Goal: Find specific page/section: Find specific page/section

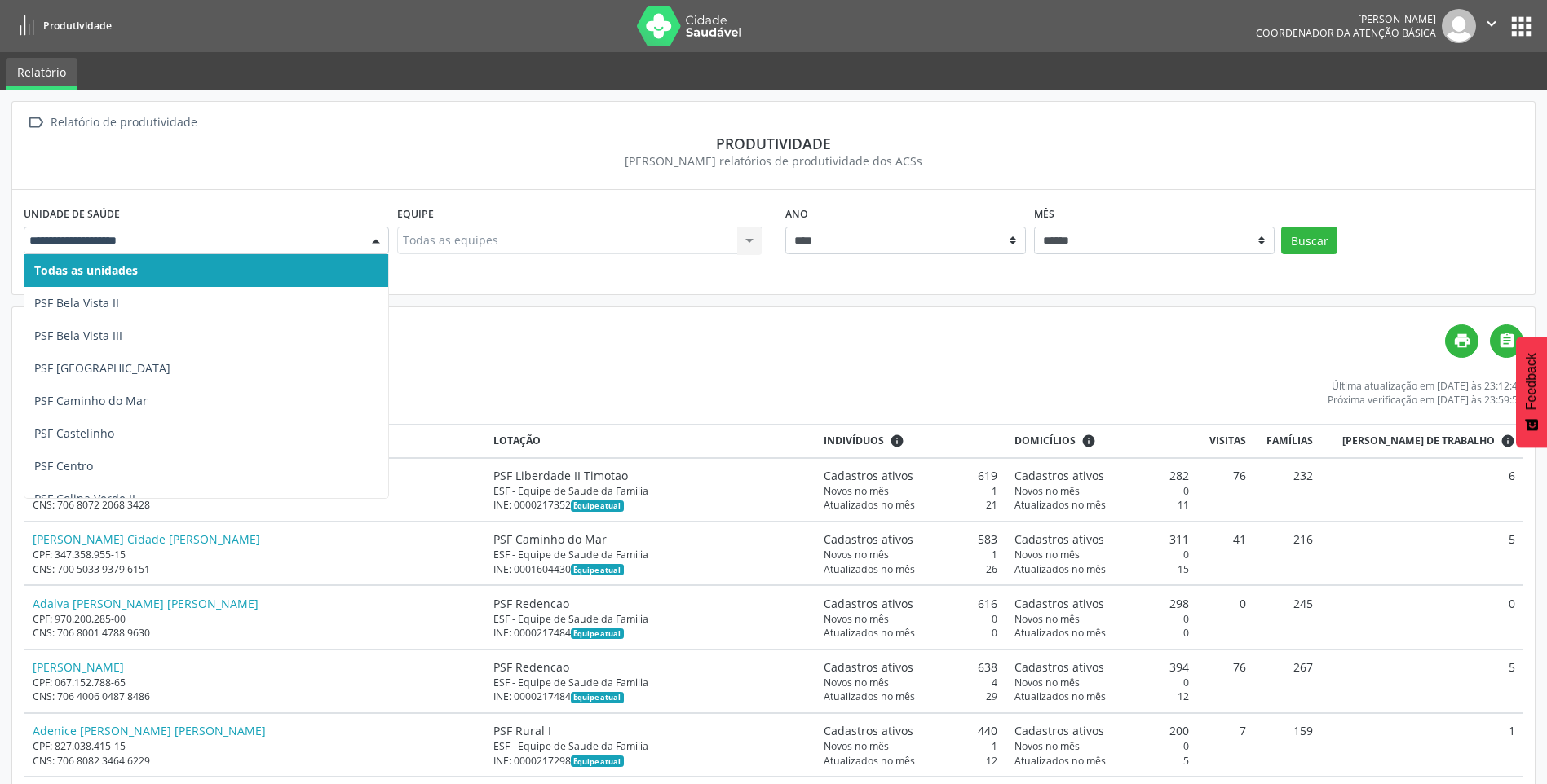
click at [372, 246] on div at bounding box center [375, 242] width 25 height 28
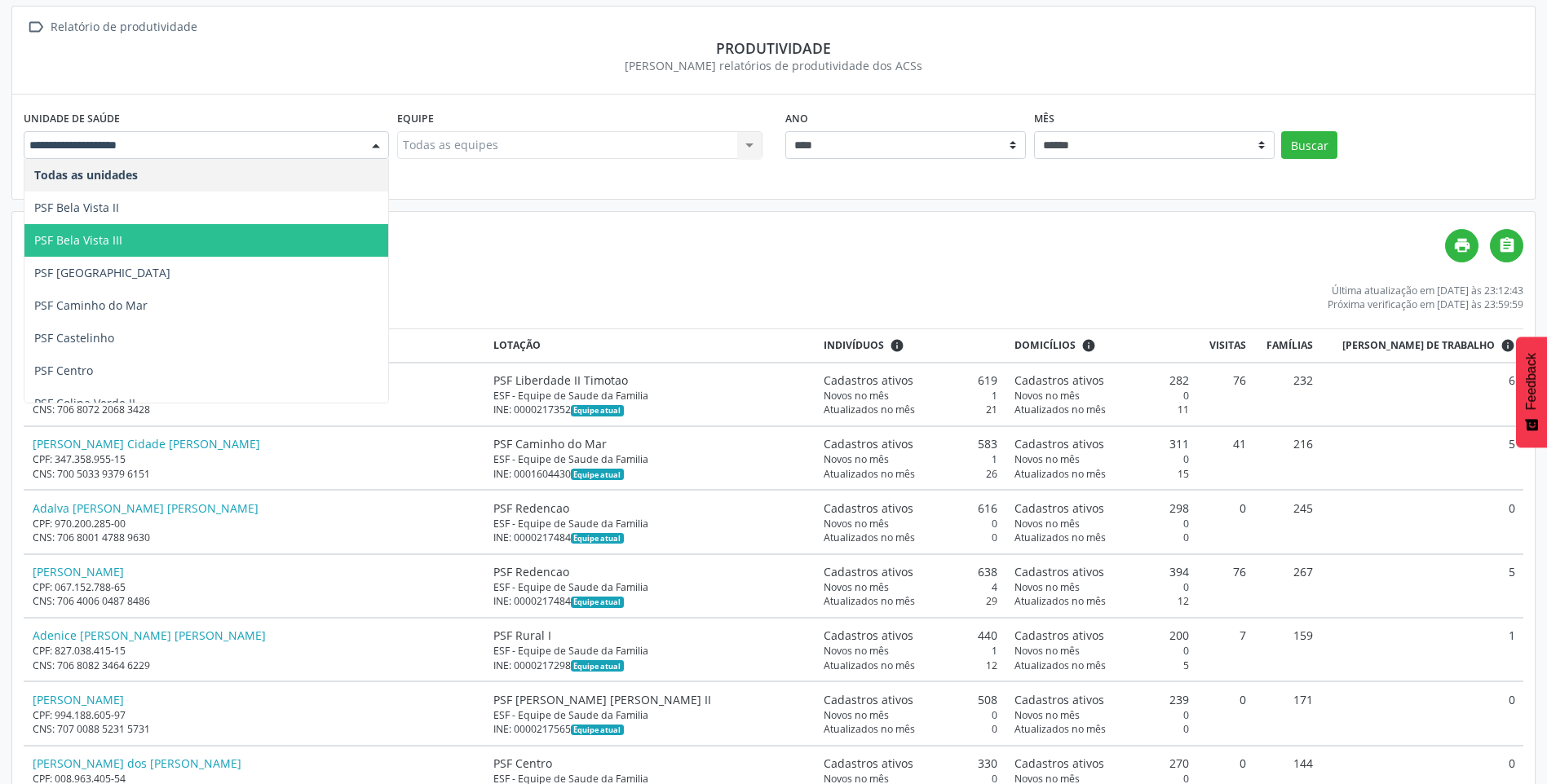
scroll to position [81, 0]
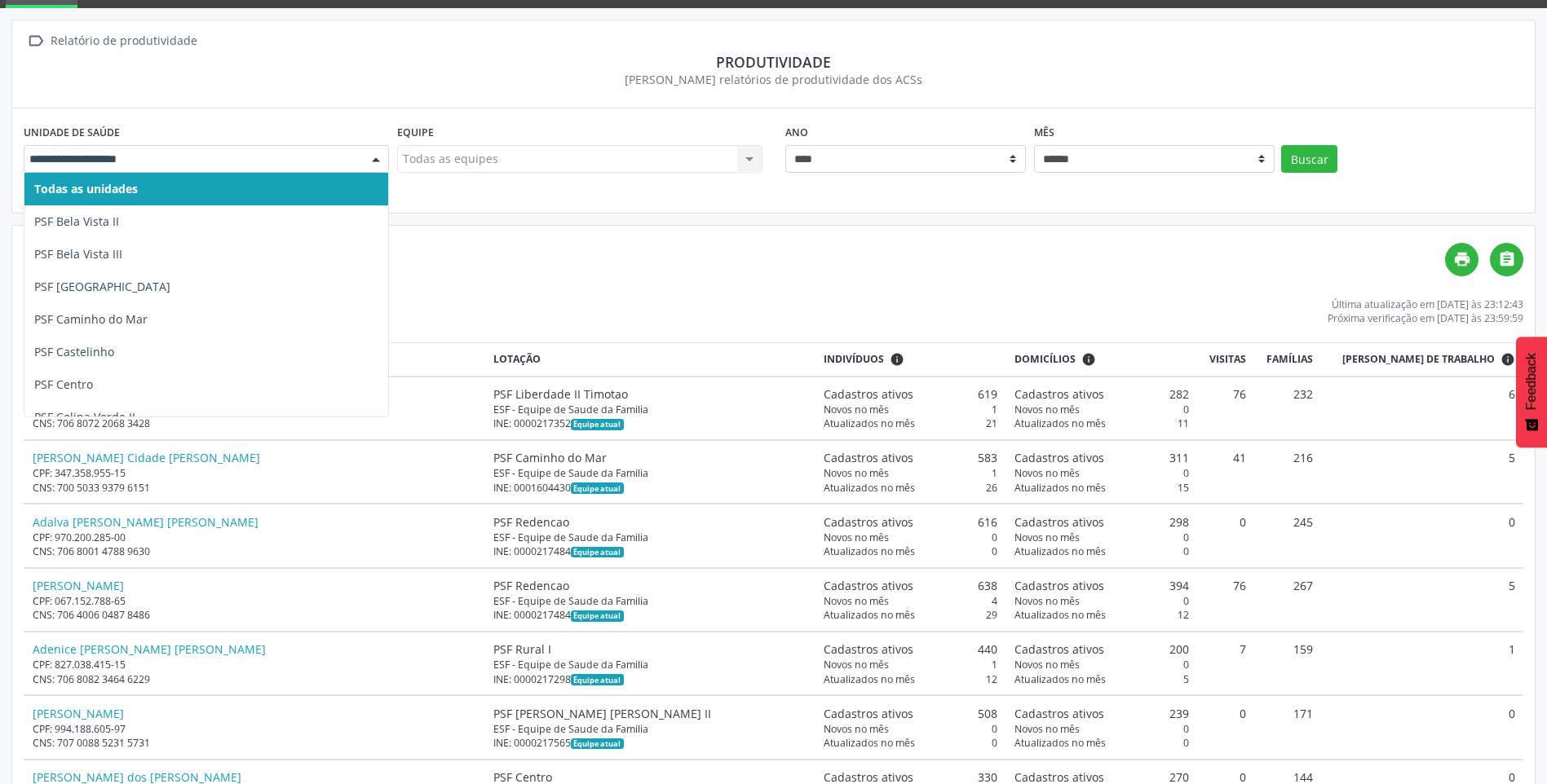
click at [125, 159] on input "text" at bounding box center [192, 158] width 326 height 16
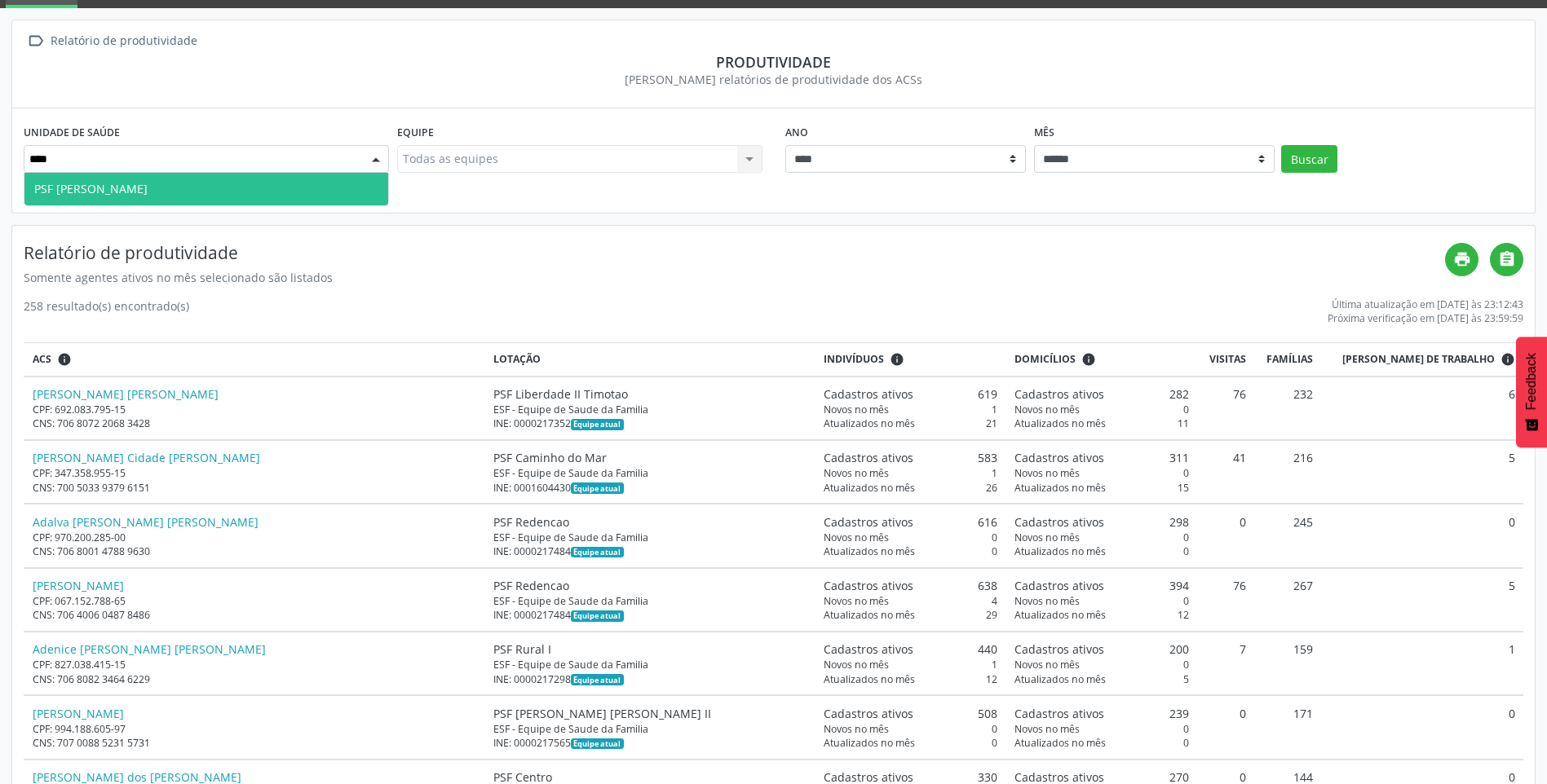
click at [67, 186] on span "PSF [PERSON_NAME]" at bounding box center [91, 189] width 113 height 16
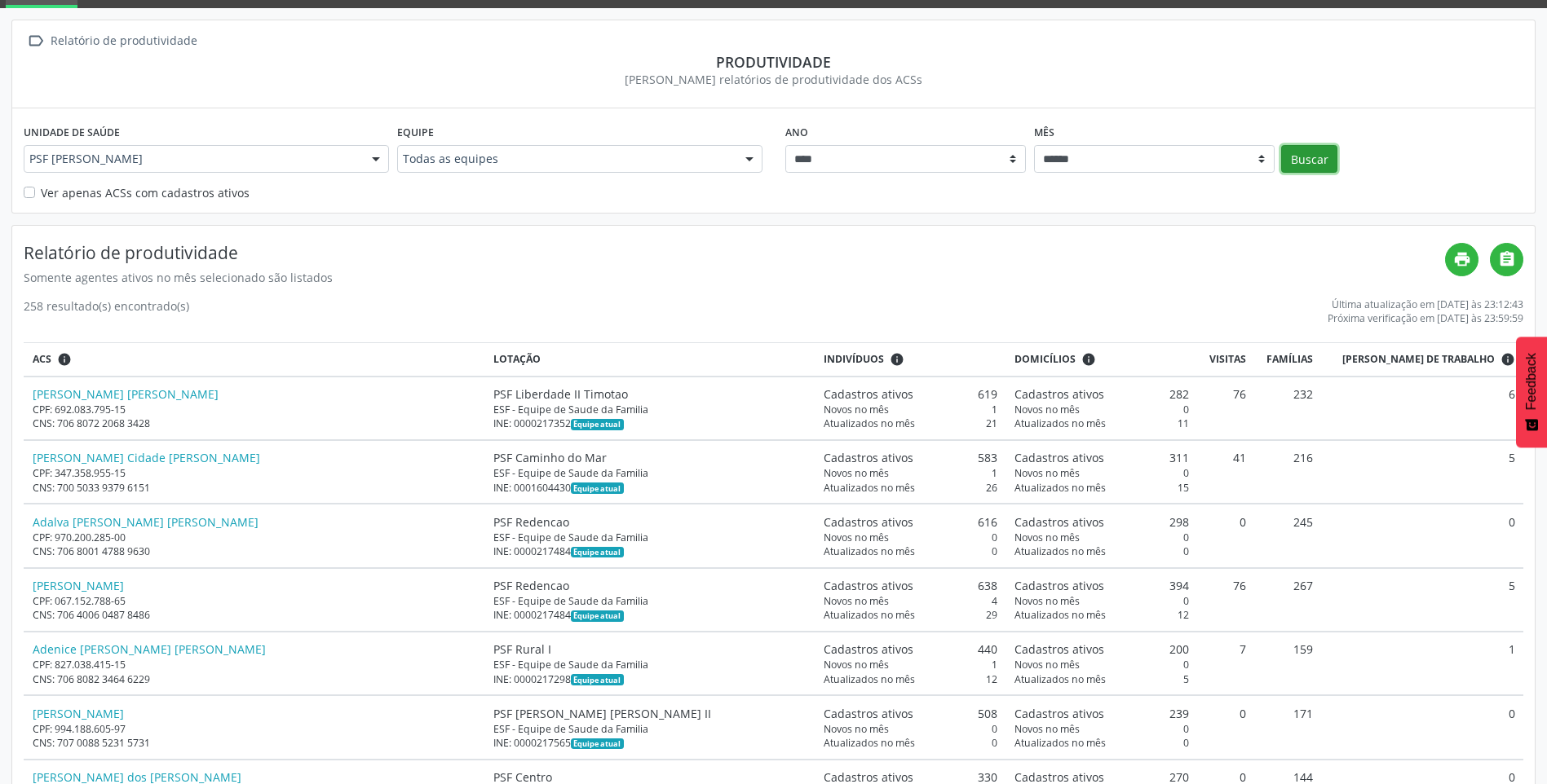
click at [1319, 159] on button "Buscar" at bounding box center [1309, 159] width 56 height 28
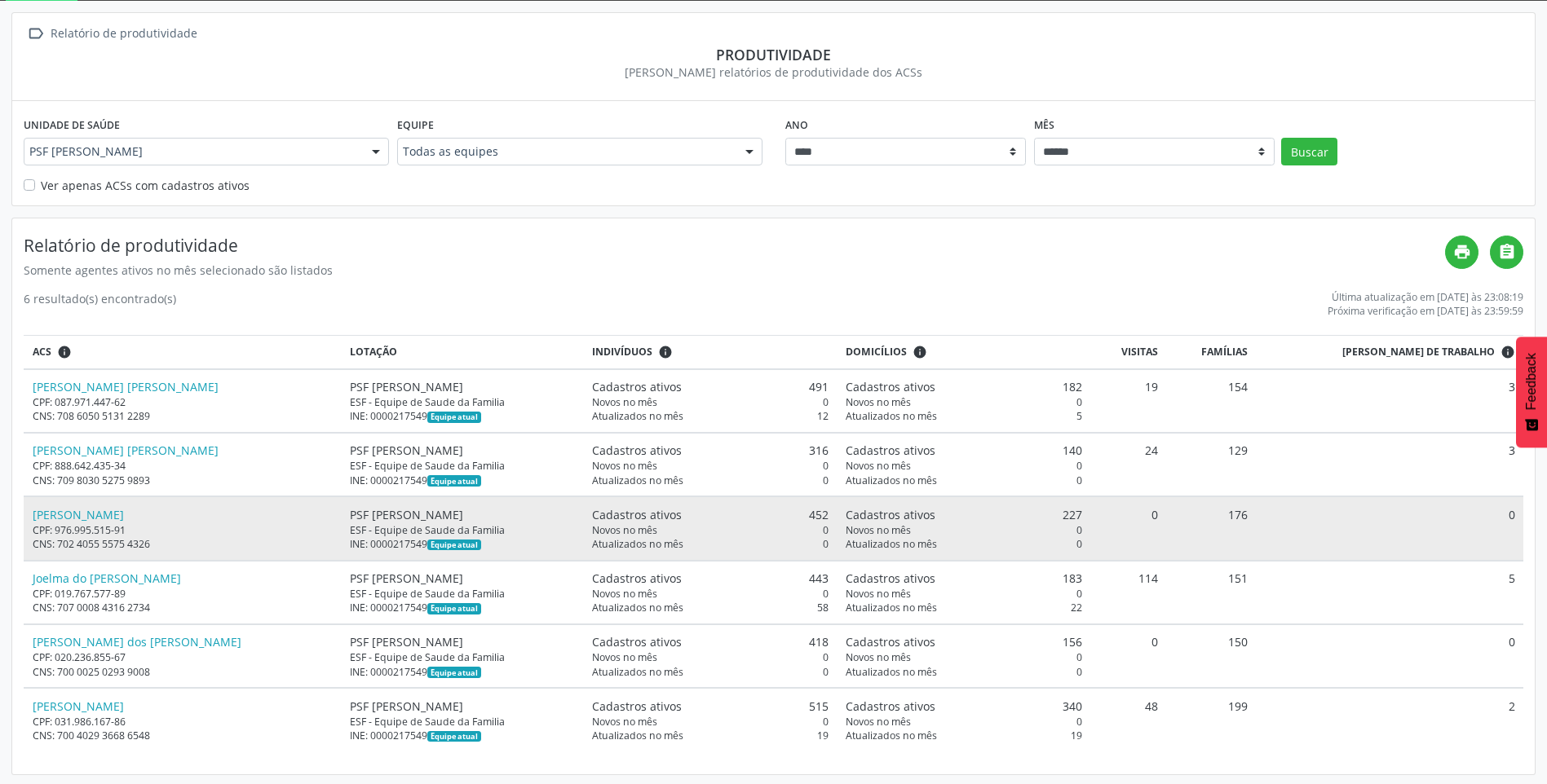
scroll to position [91, 0]
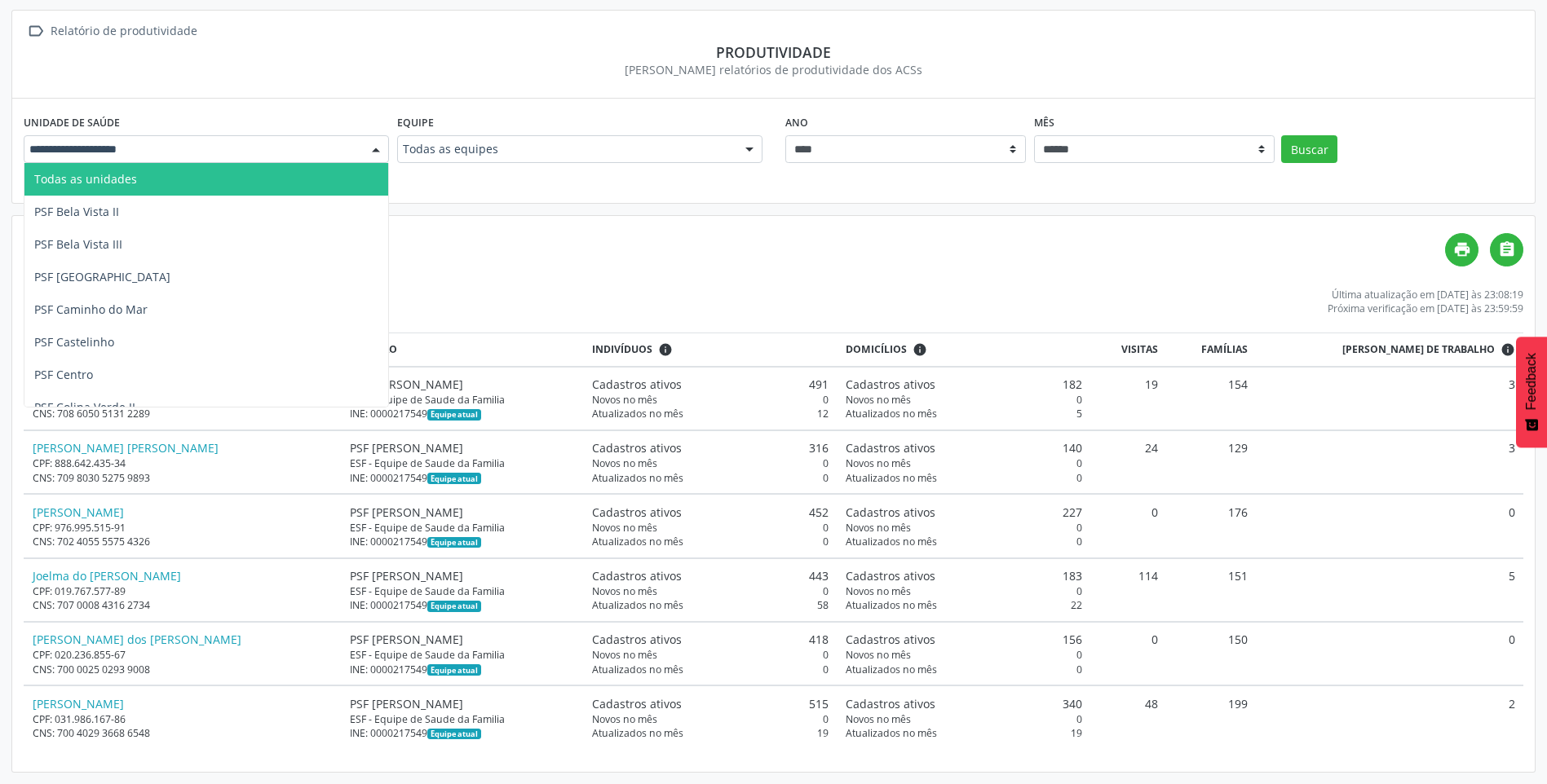
click at [361, 152] on div "Todas as unidades PSF Bela Vista II PSF Bela Vista III PSF [GEOGRAPHIC_DATA] Ca…" at bounding box center [206, 149] width 365 height 28
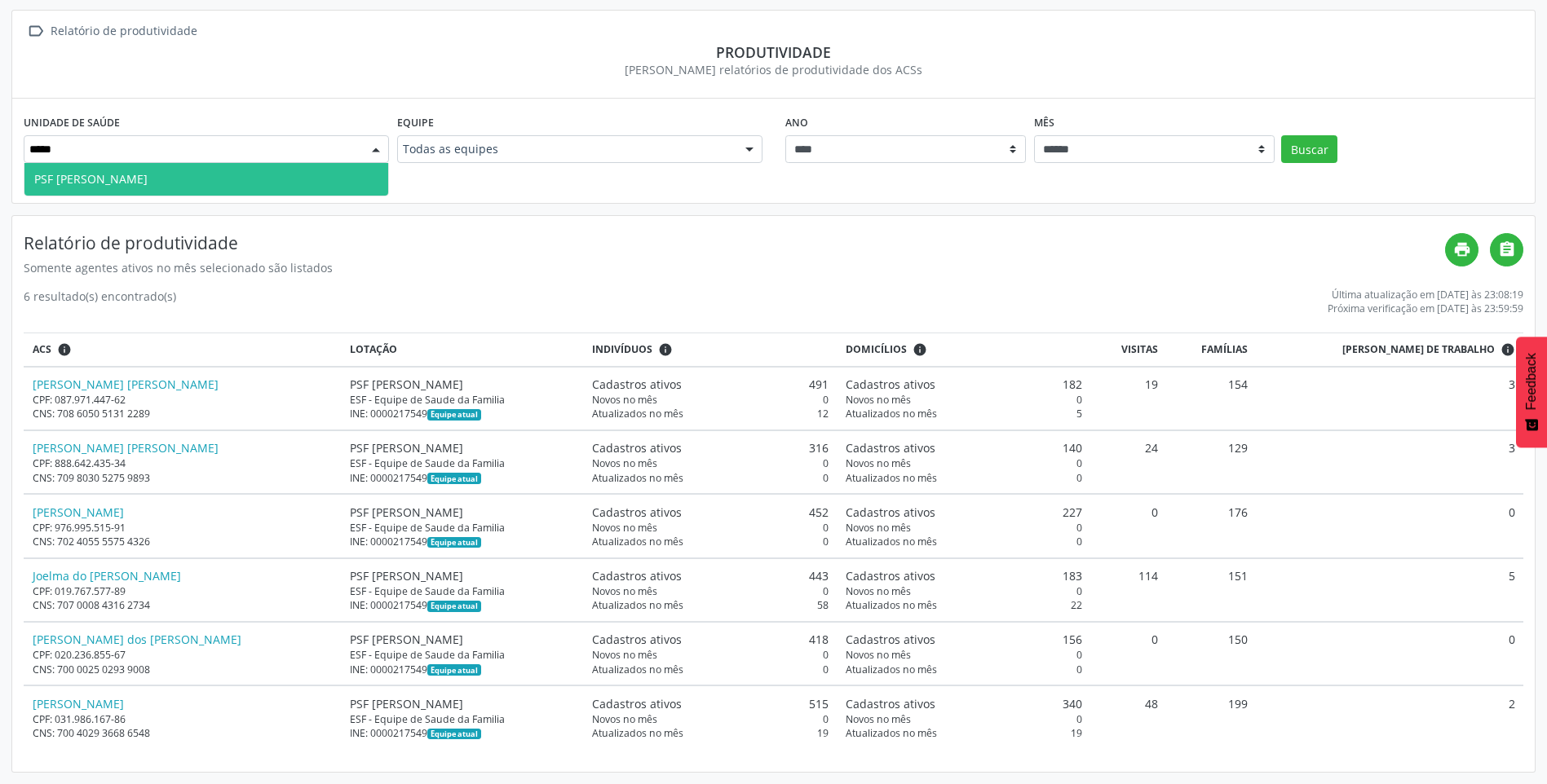
click at [206, 172] on span "PSF [PERSON_NAME]" at bounding box center [206, 179] width 363 height 33
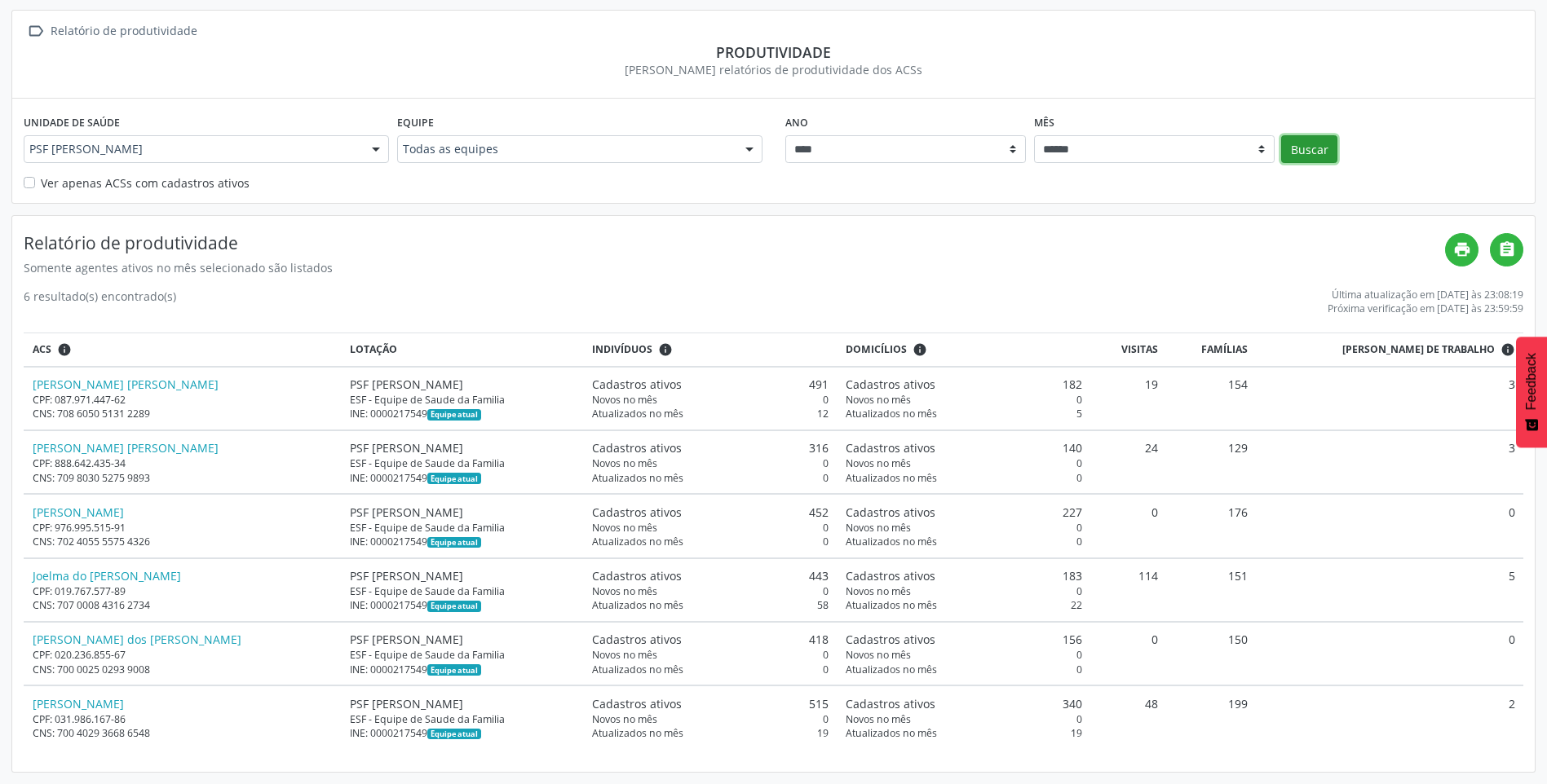
click at [1328, 150] on button "Buscar" at bounding box center [1309, 149] width 56 height 28
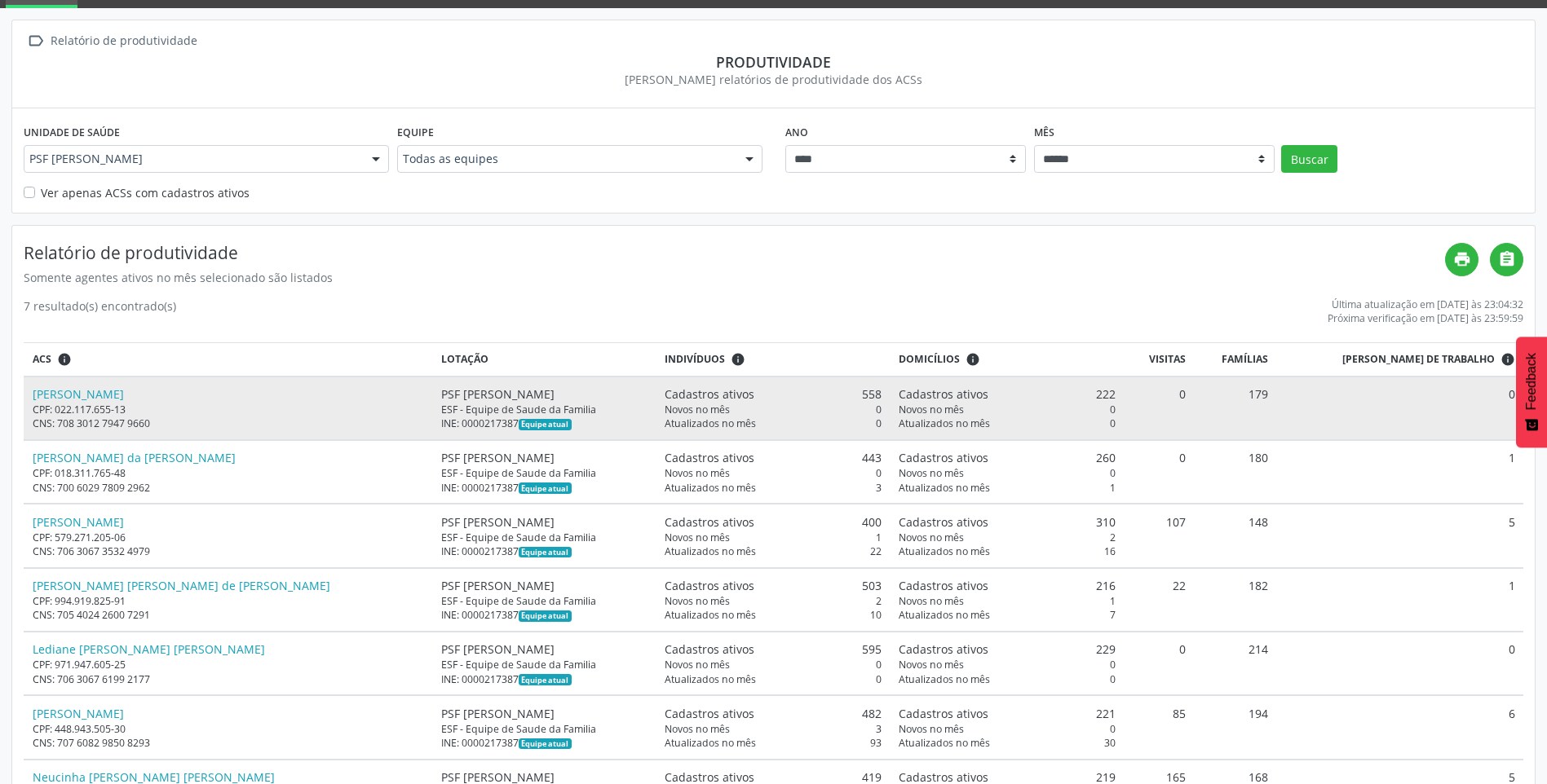
scroll to position [154, 0]
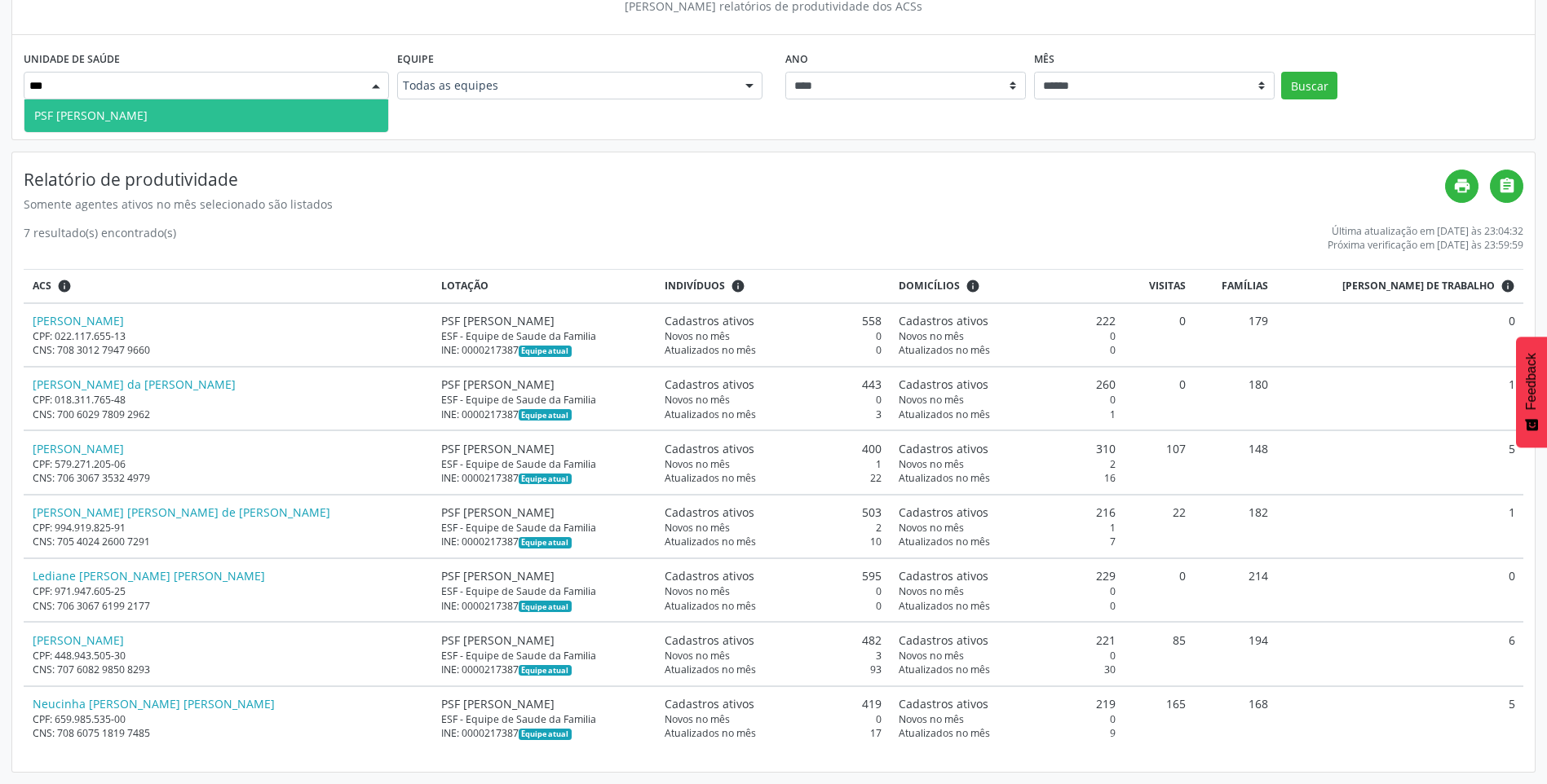
click at [261, 114] on span "PSF [PERSON_NAME]" at bounding box center [206, 115] width 363 height 33
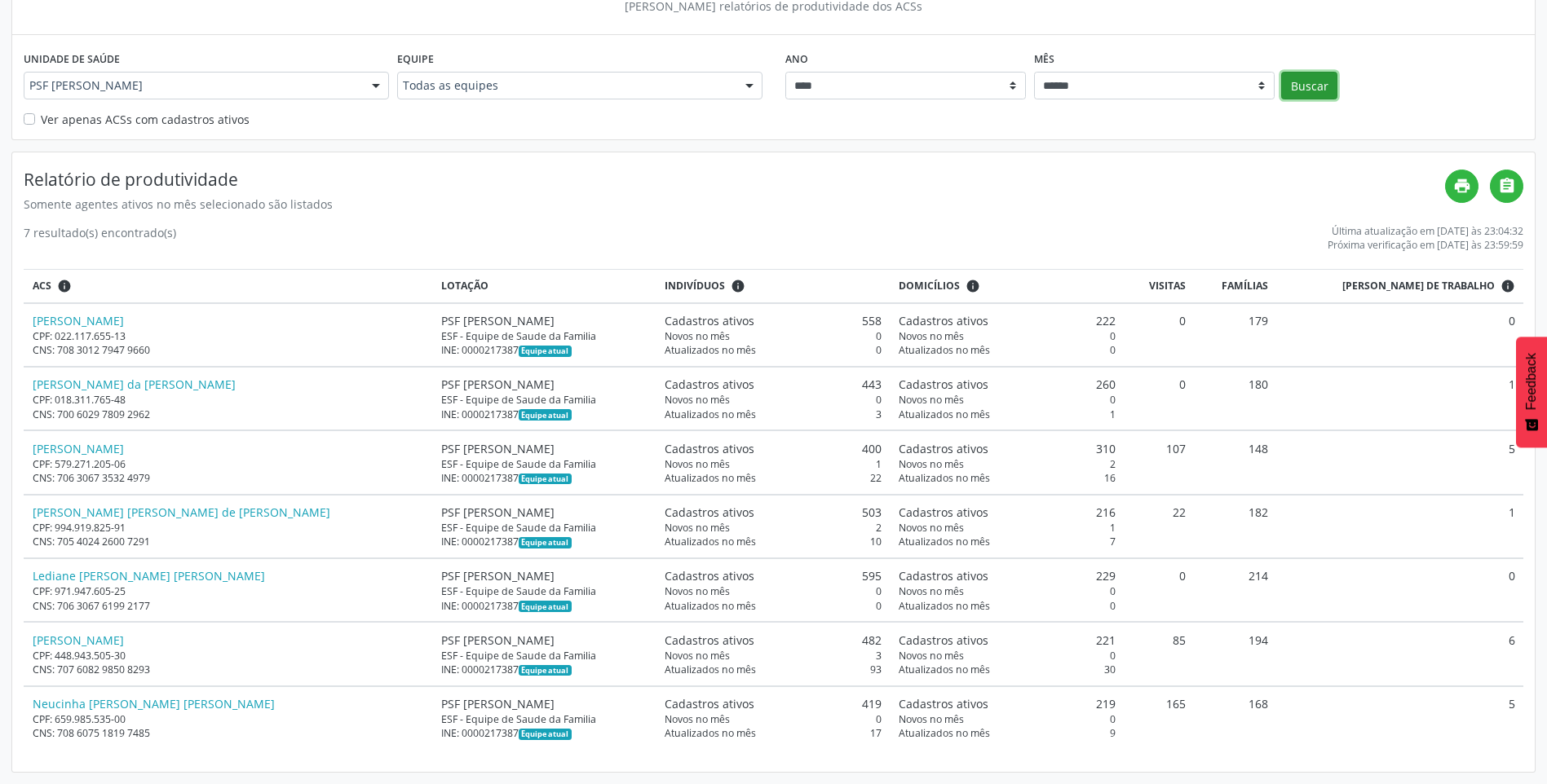
click at [1315, 95] on button "Buscar" at bounding box center [1309, 85] width 56 height 28
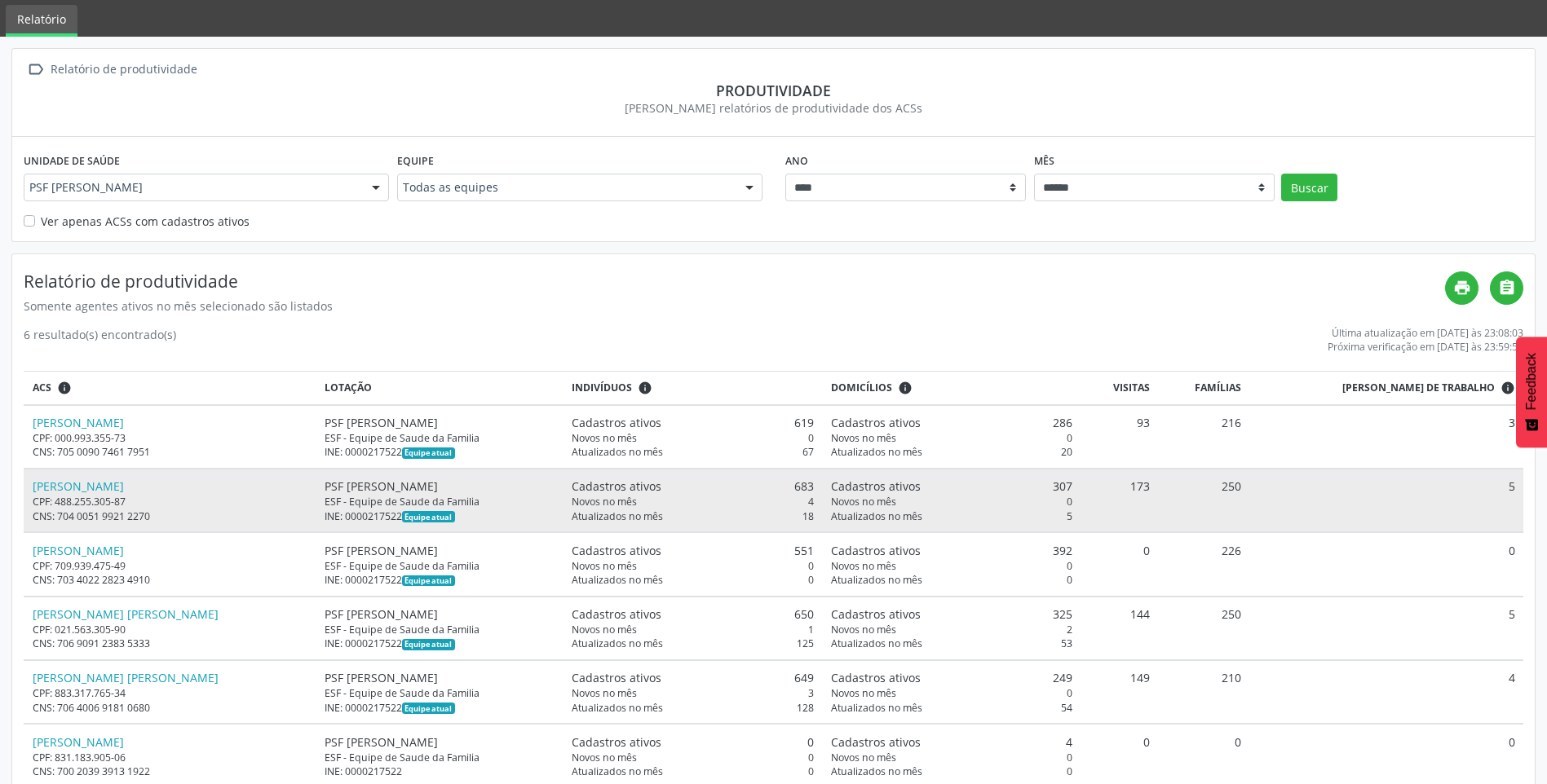
scroll to position [81, 0]
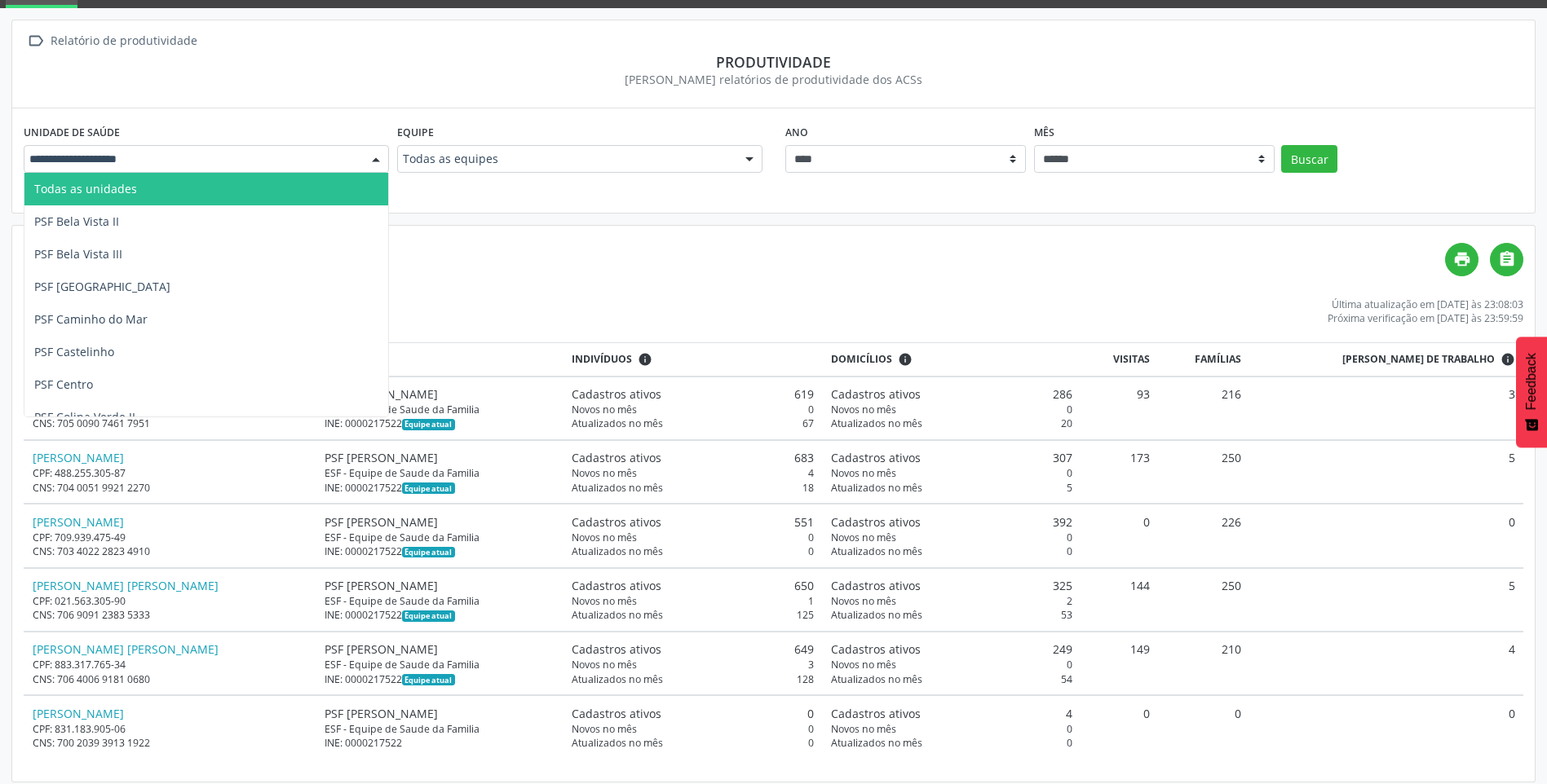
click at [378, 159] on div at bounding box center [375, 159] width 25 height 28
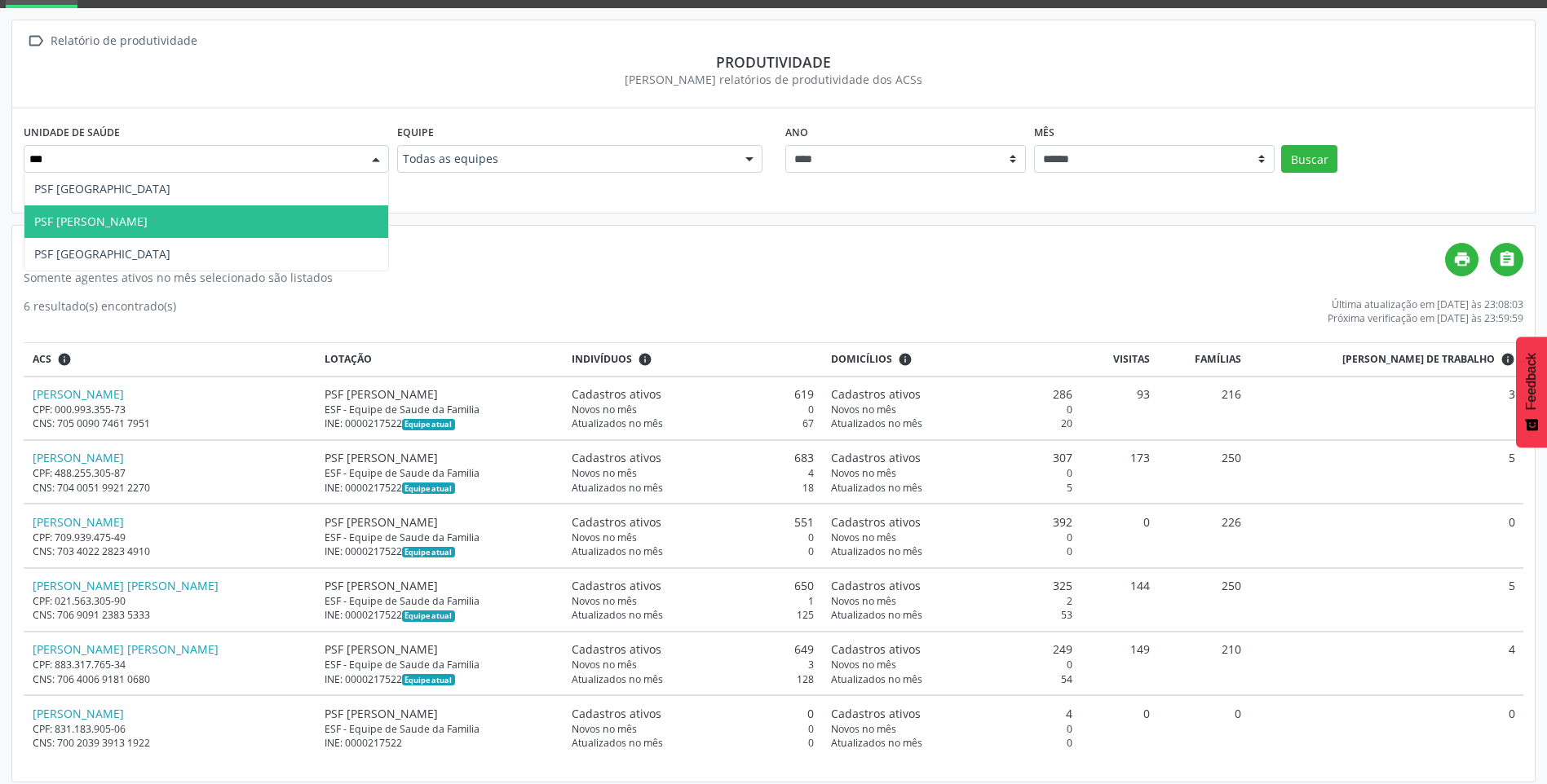
click at [108, 214] on span "PSF [PERSON_NAME]" at bounding box center [91, 222] width 113 height 16
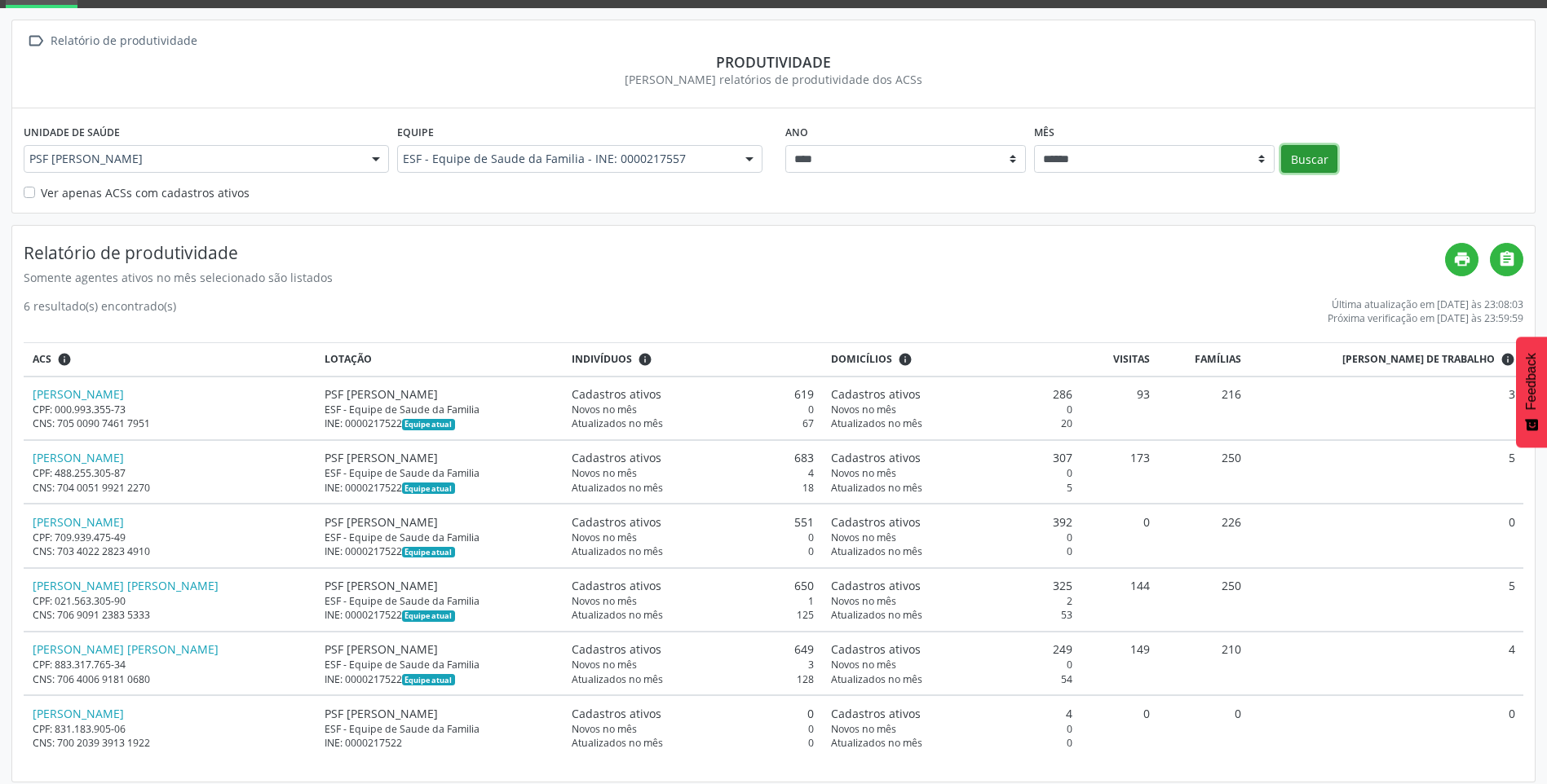
click at [1297, 153] on button "Buscar" at bounding box center [1309, 159] width 56 height 28
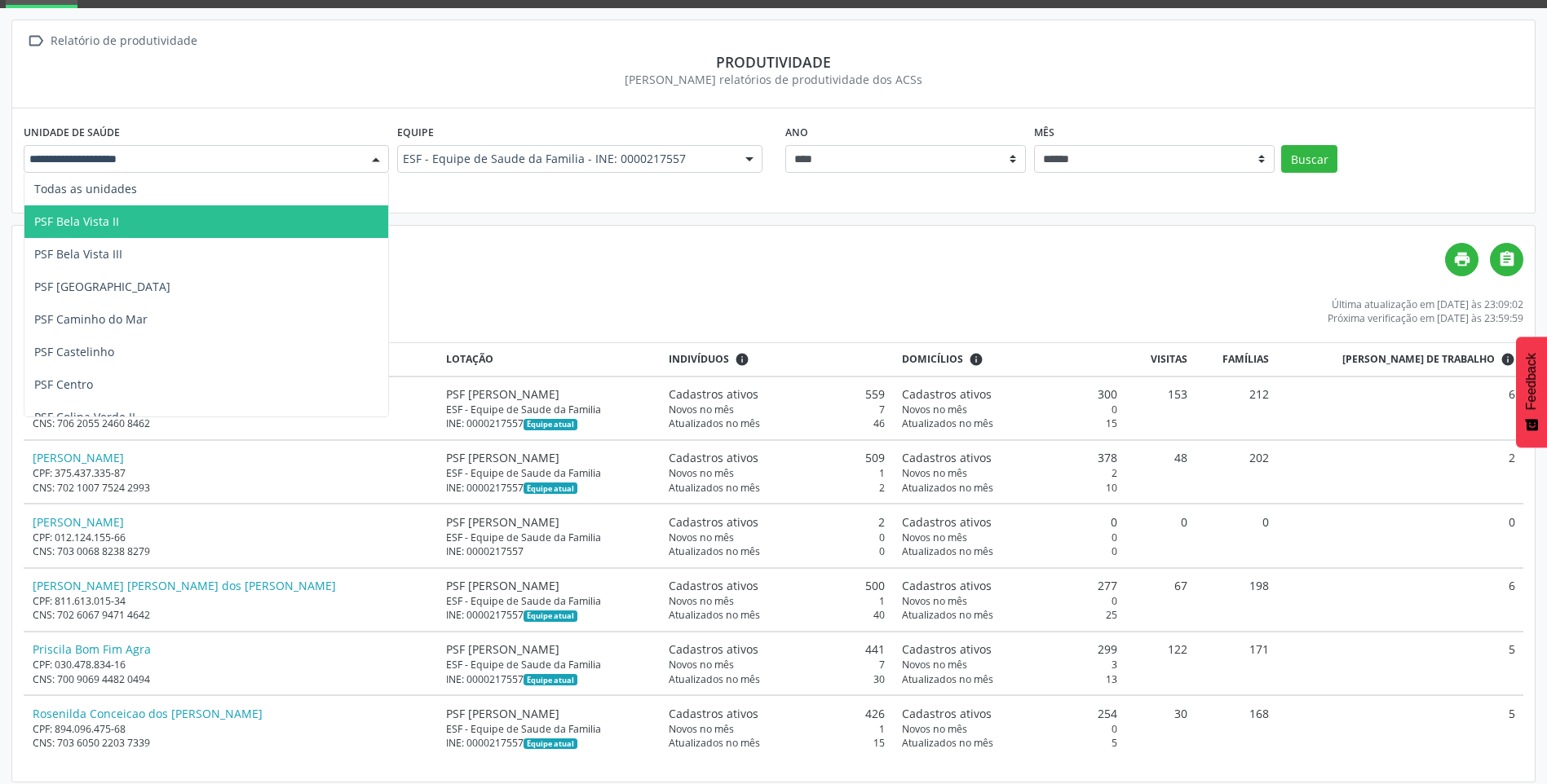
click at [373, 162] on div at bounding box center [375, 159] width 25 height 28
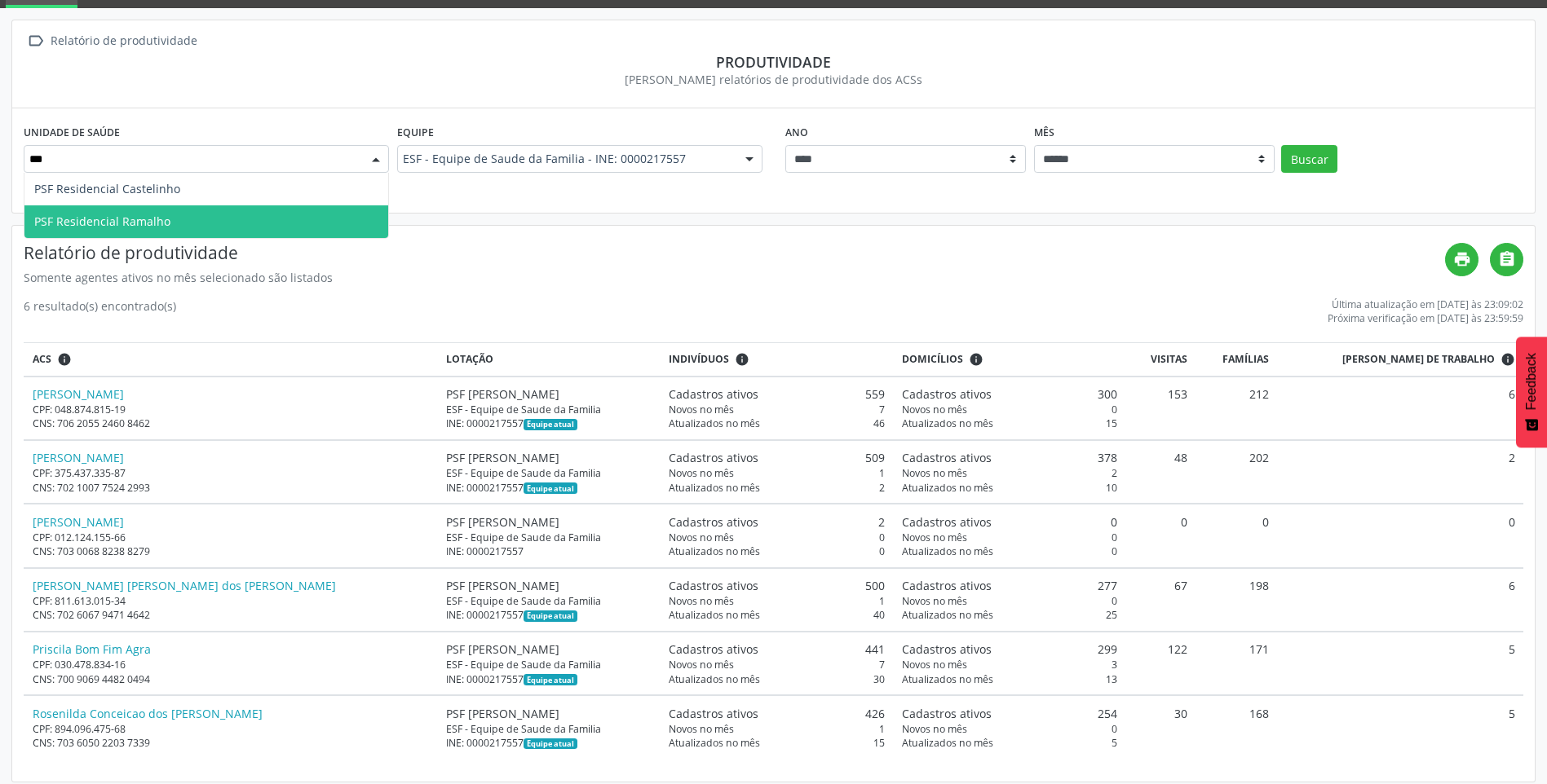
click at [249, 218] on span "PSF Residencial Ramalho" at bounding box center [206, 222] width 363 height 33
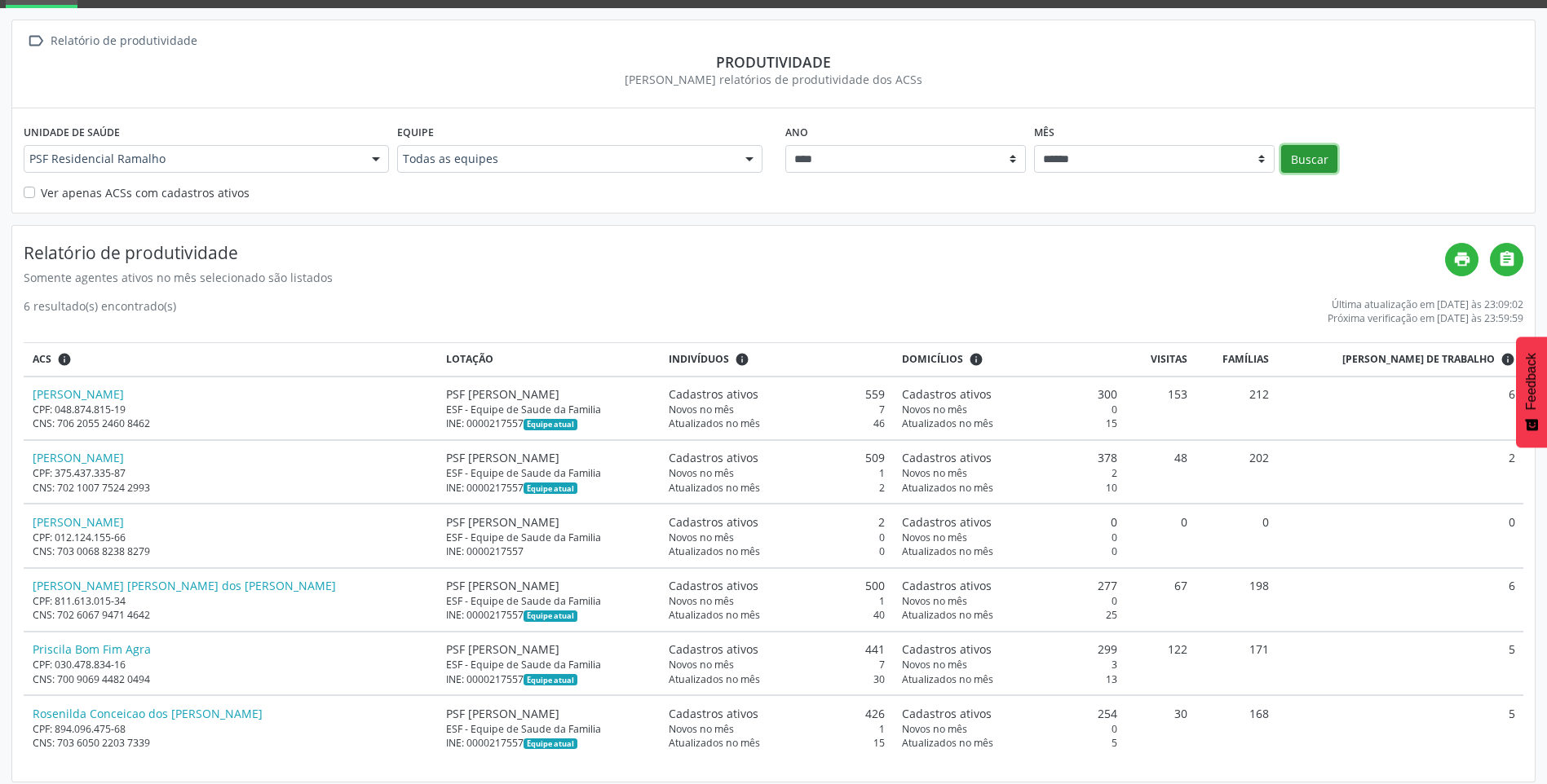
click at [1305, 154] on button "Buscar" at bounding box center [1309, 159] width 56 height 28
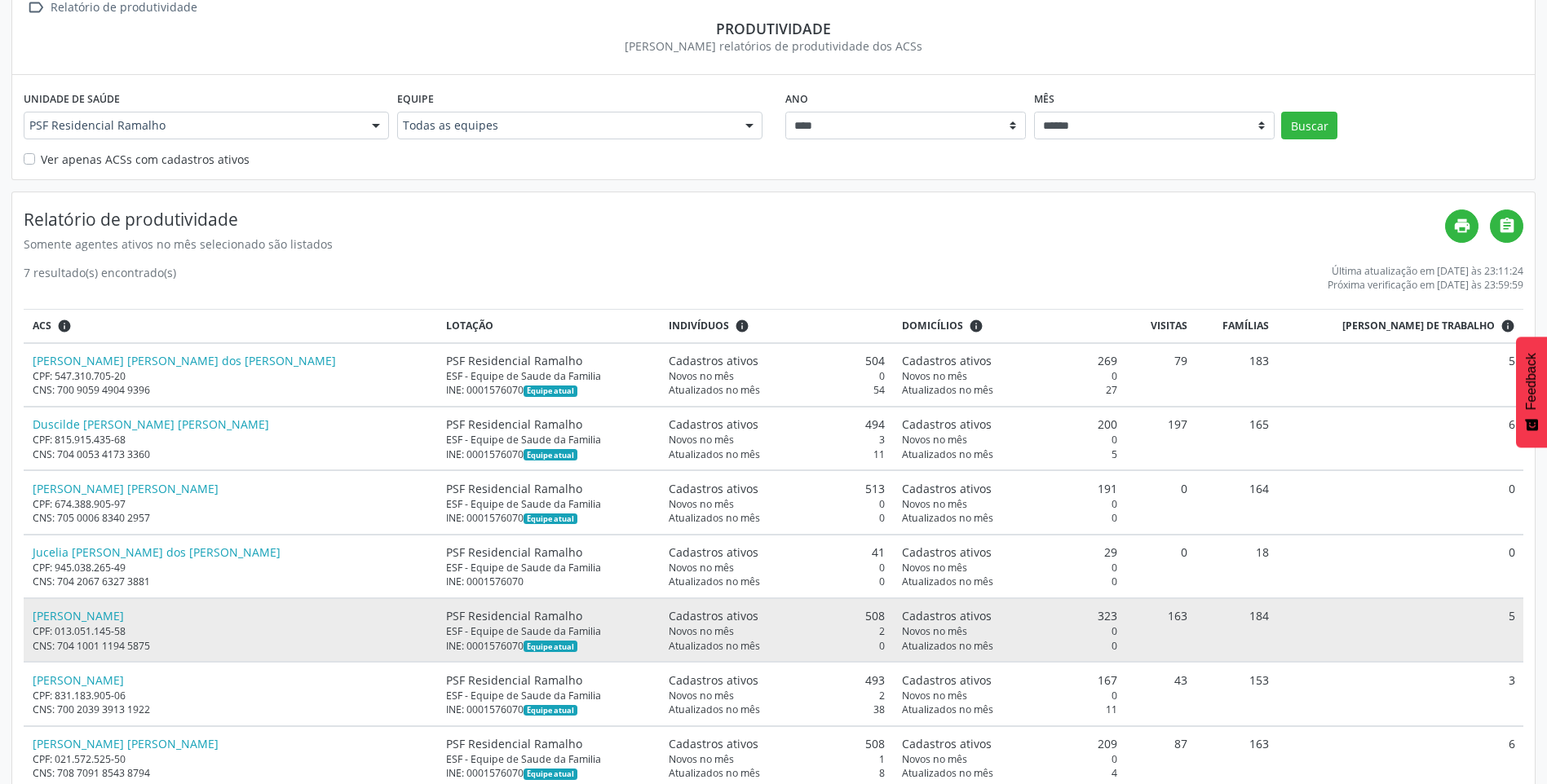
scroll to position [154, 0]
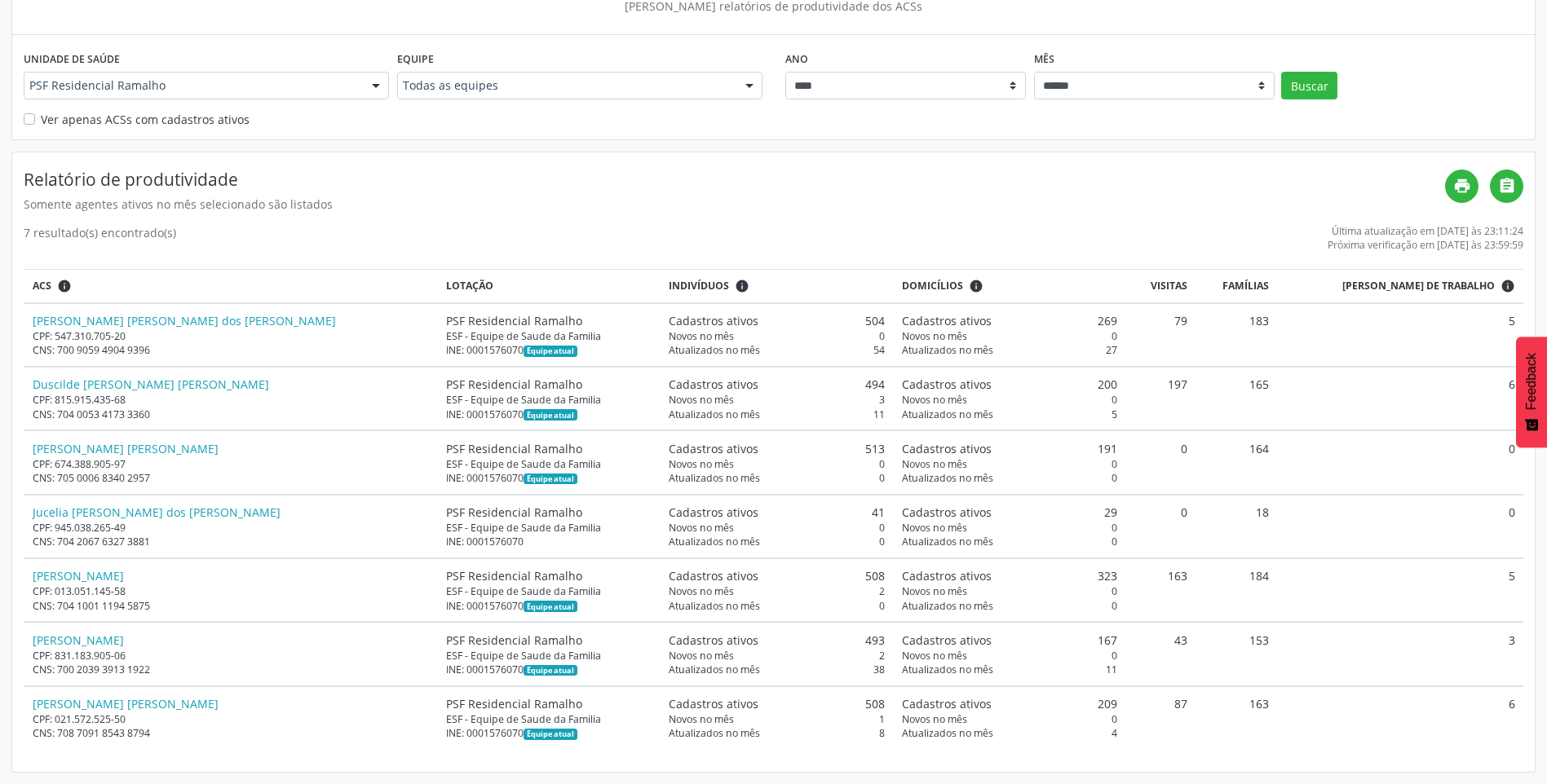
click at [374, 90] on div at bounding box center [375, 86] width 25 height 28
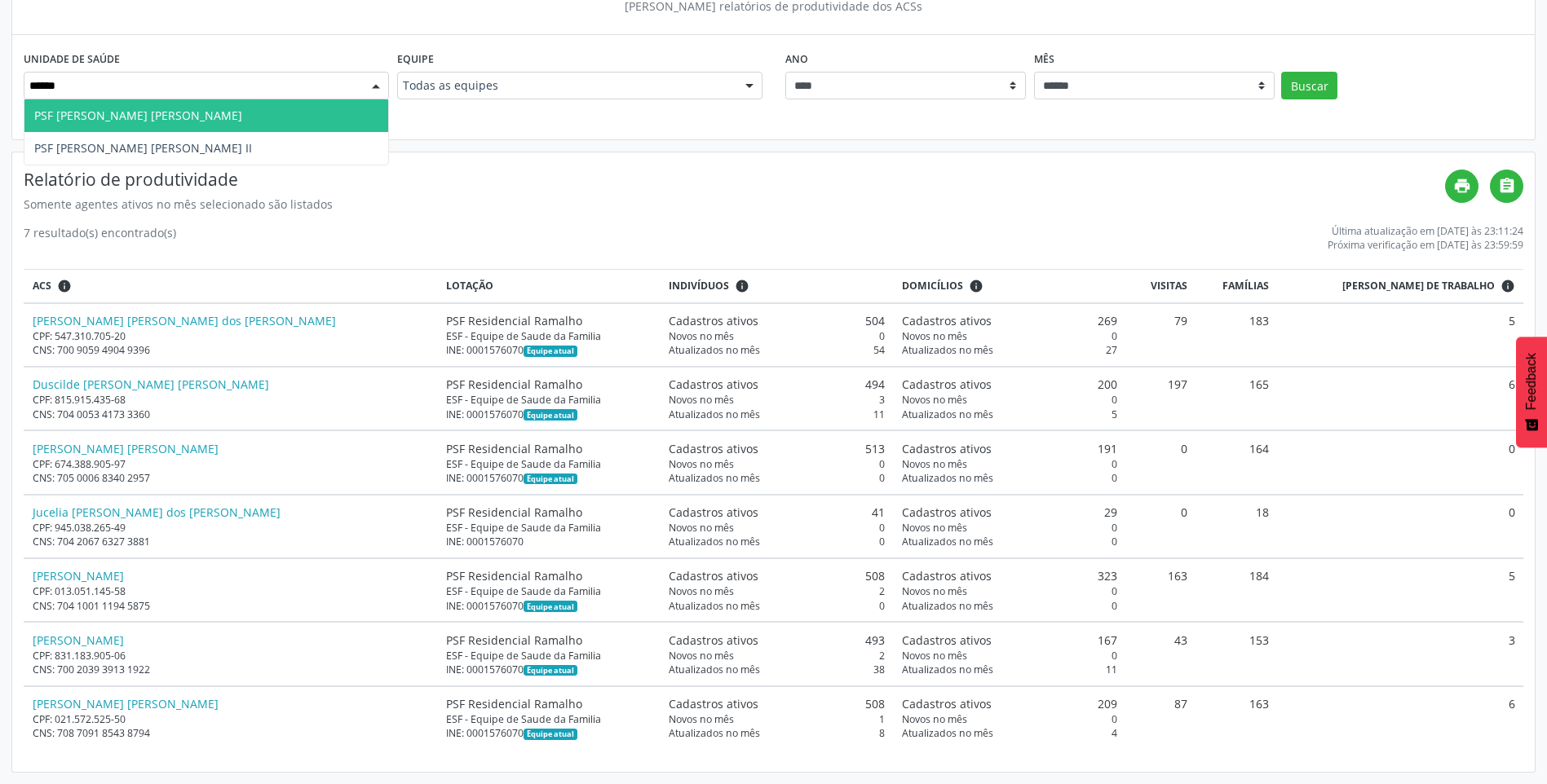
click at [166, 119] on span "PSF [PERSON_NAME] [PERSON_NAME]" at bounding box center [206, 115] width 363 height 33
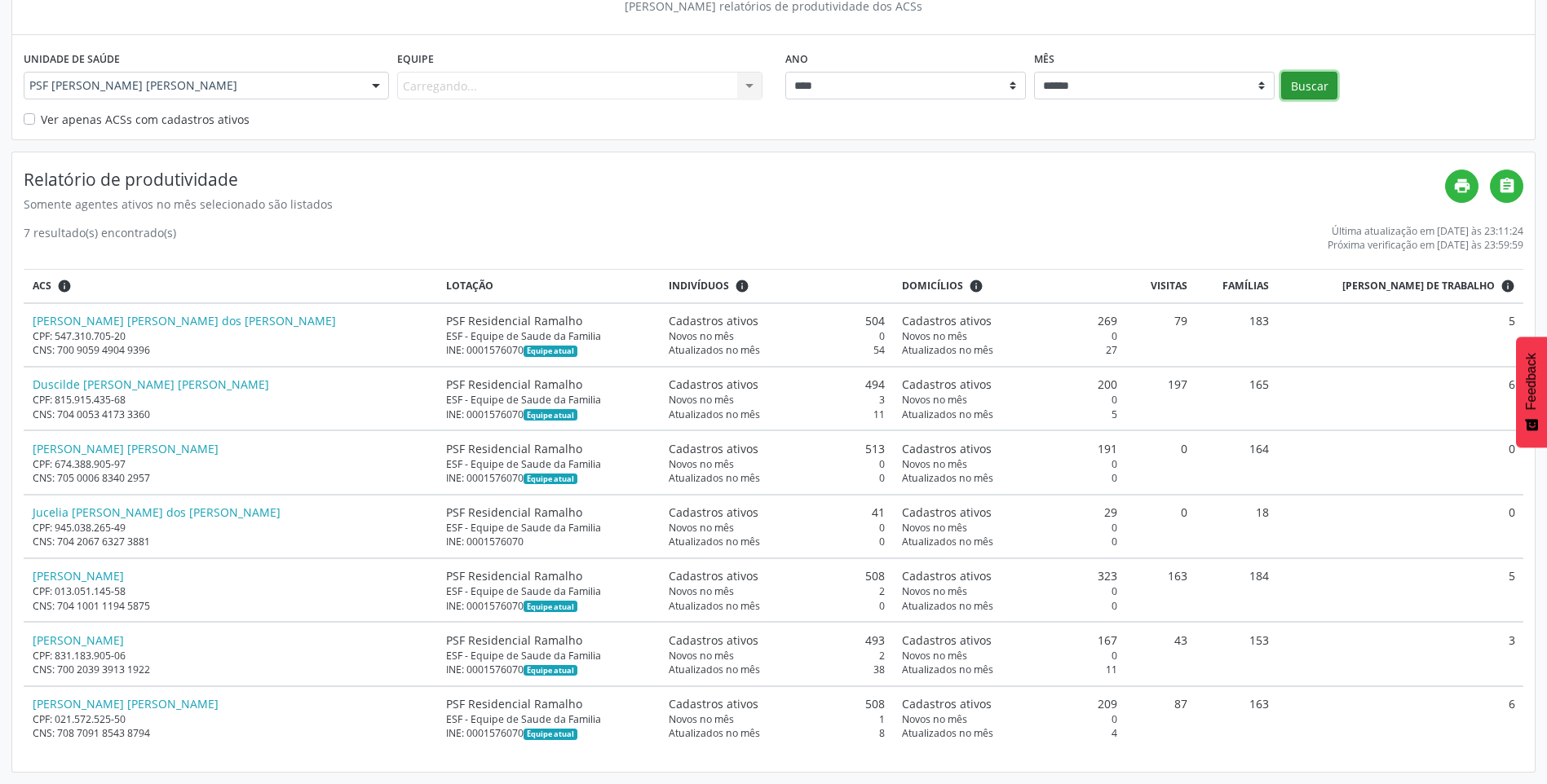
click at [1311, 90] on button "Buscar" at bounding box center [1309, 85] width 56 height 28
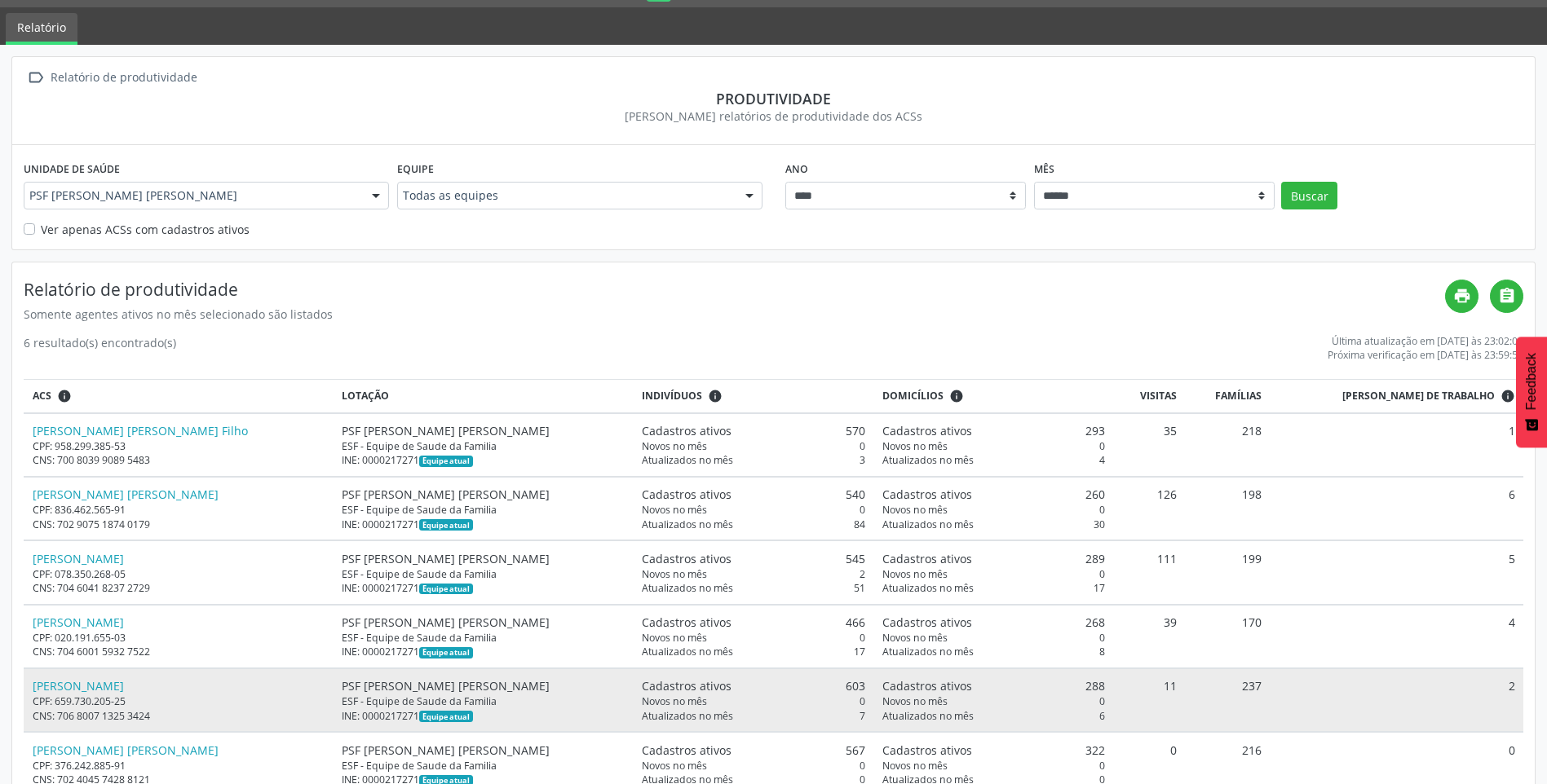
scroll to position [81, 0]
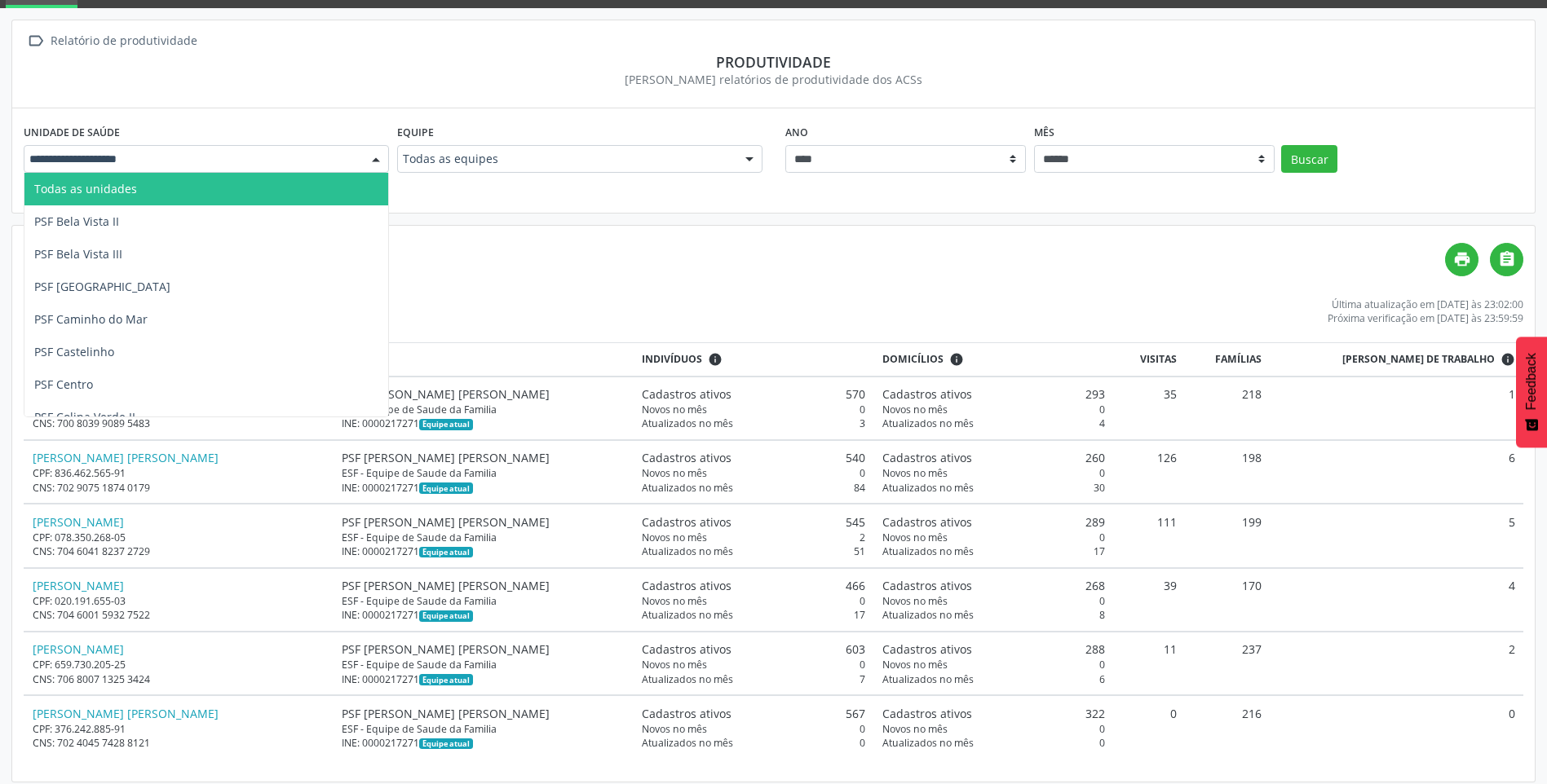
click at [371, 164] on div at bounding box center [375, 159] width 25 height 28
type input "**"
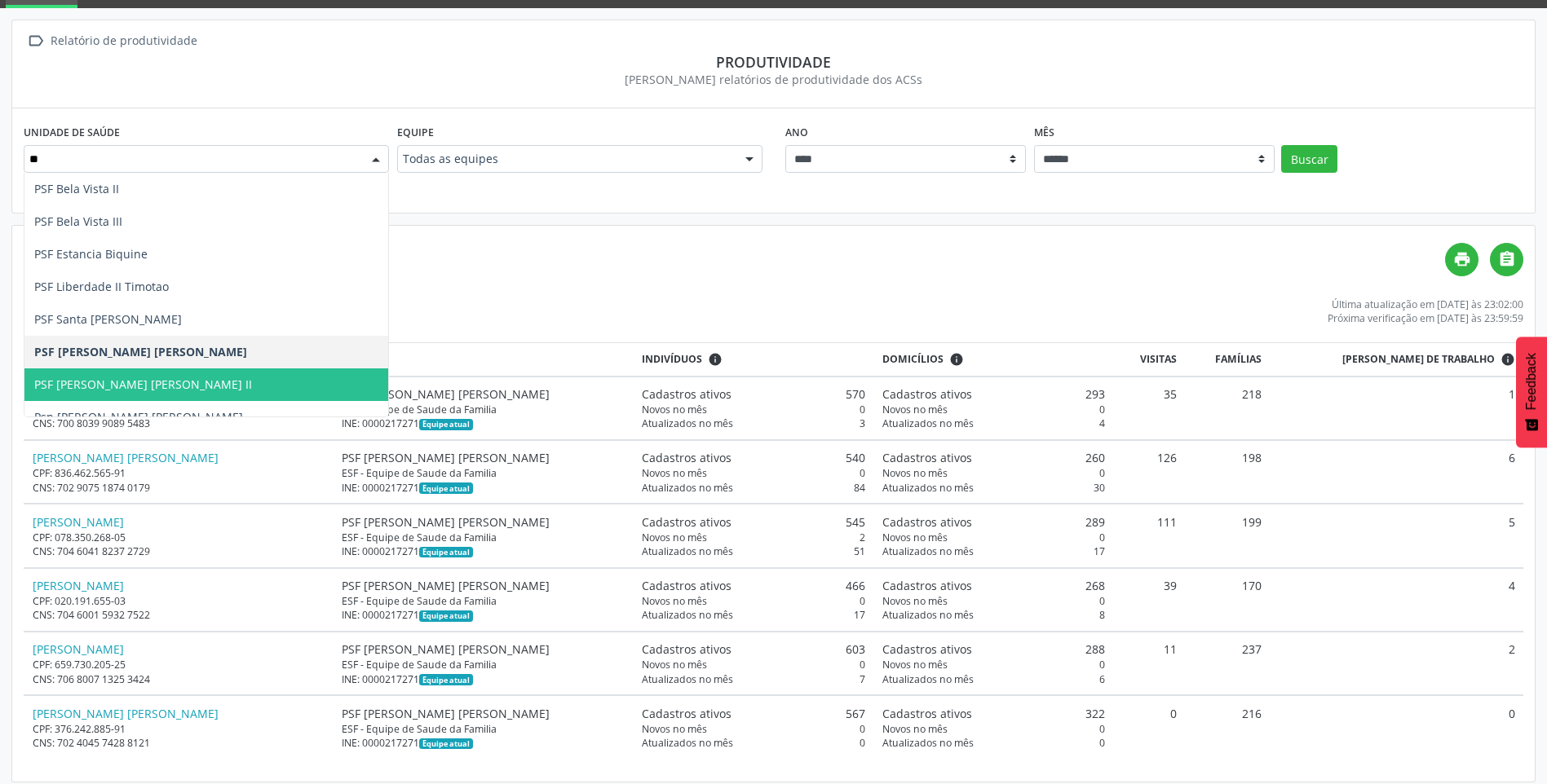
click at [161, 391] on span "PSF [PERSON_NAME] [PERSON_NAME] II" at bounding box center [206, 384] width 363 height 33
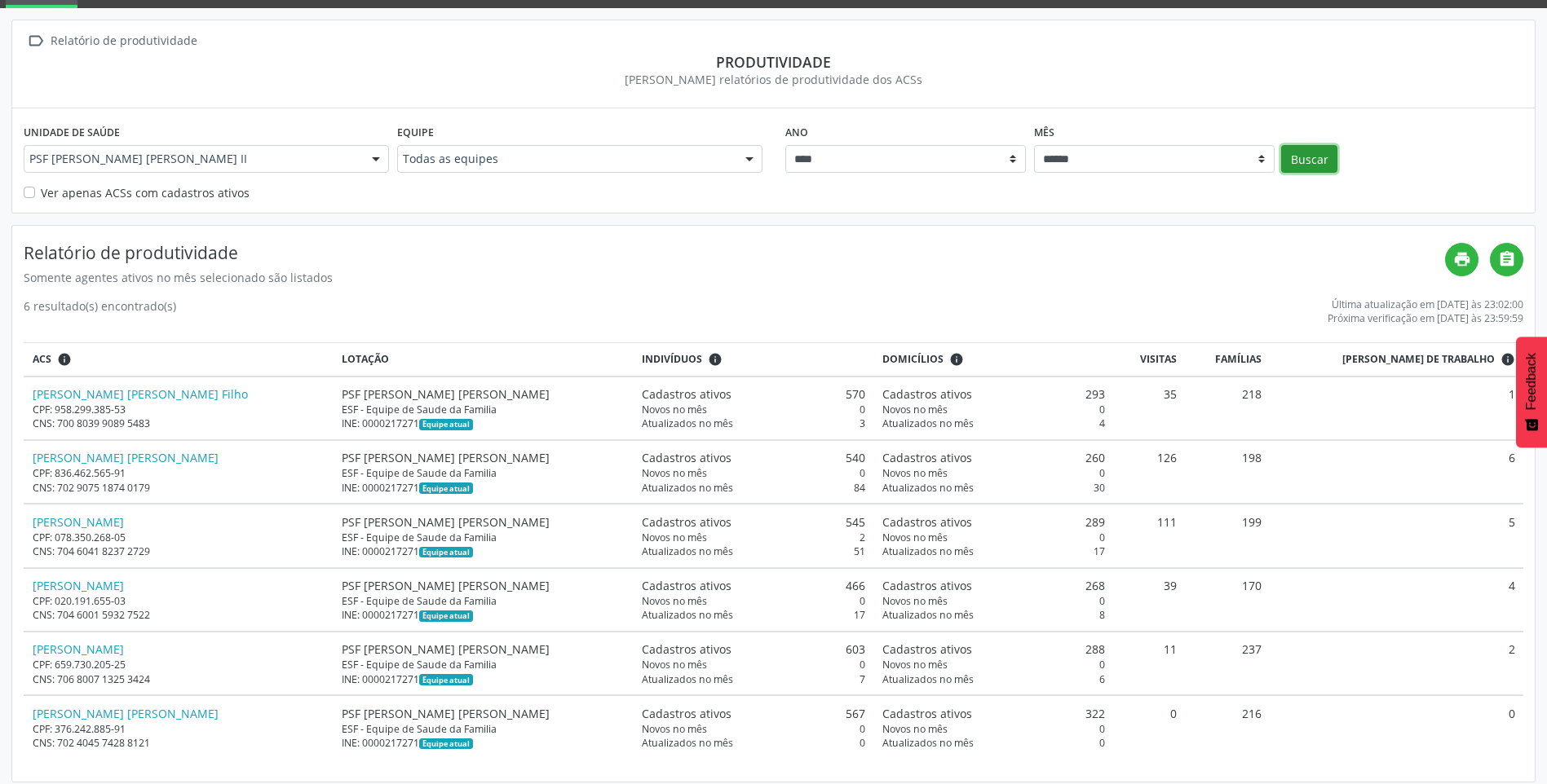
click at [1321, 161] on button "Buscar" at bounding box center [1309, 159] width 56 height 28
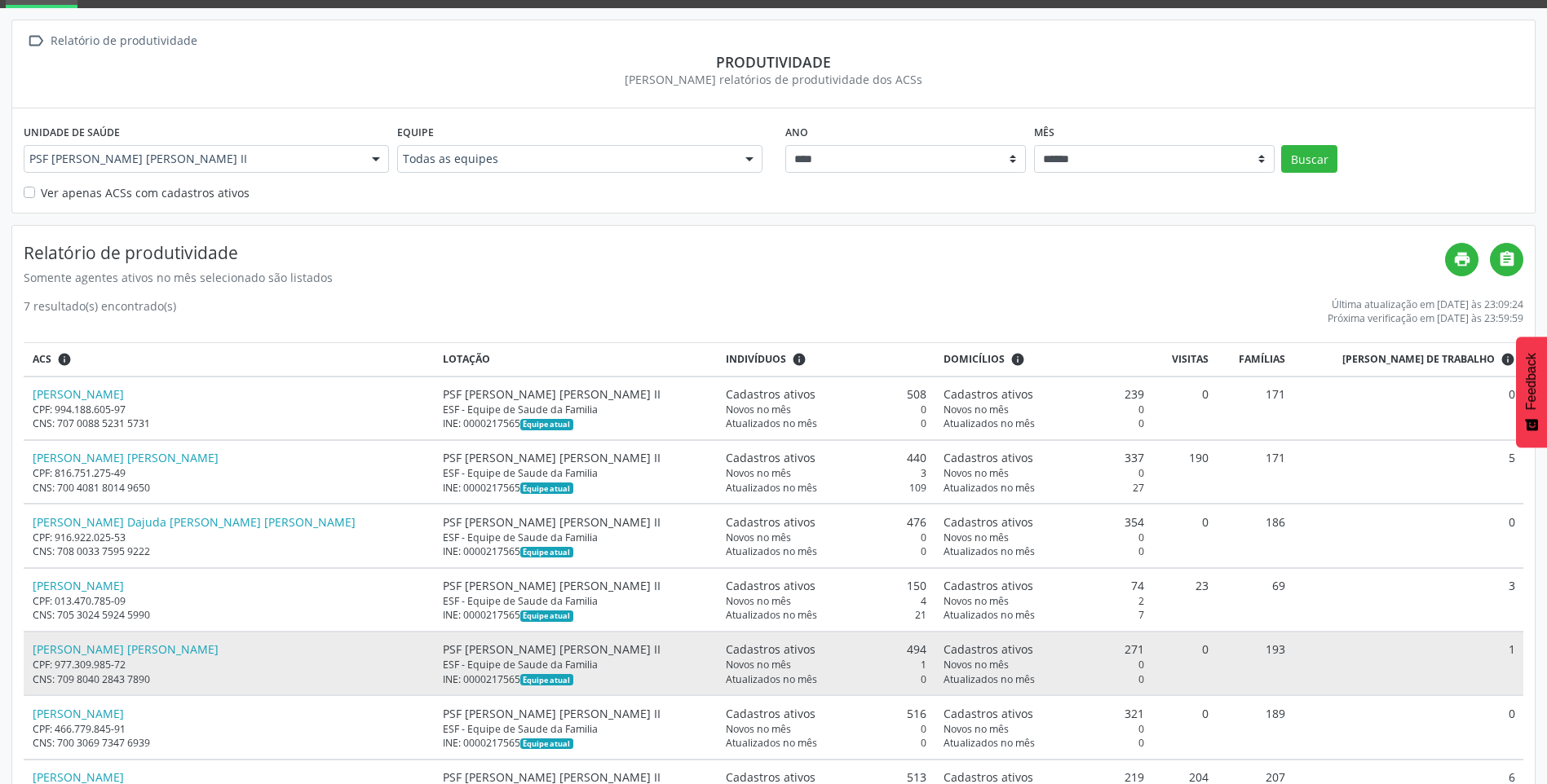
scroll to position [154, 0]
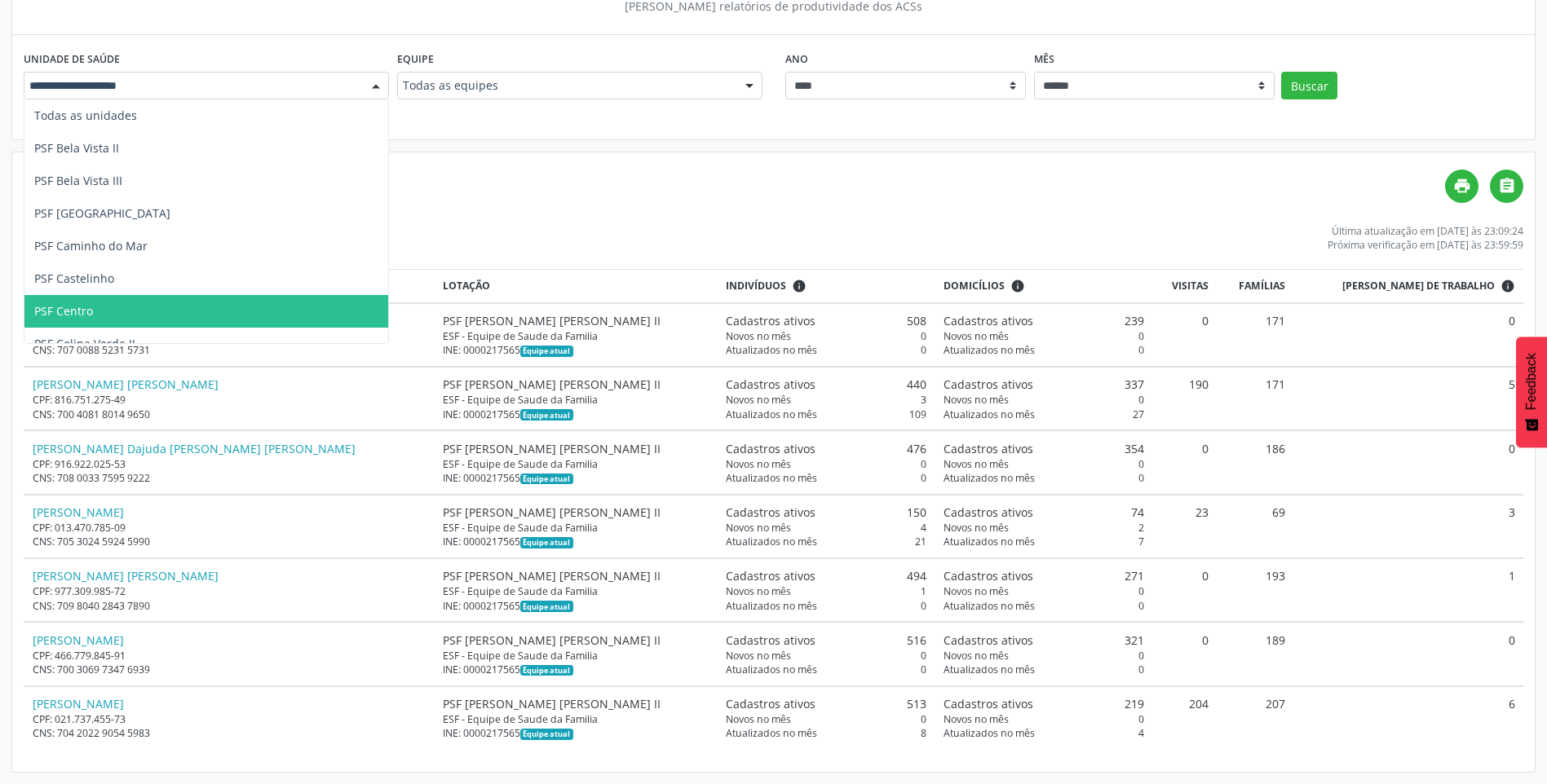
click at [377, 81] on div at bounding box center [375, 86] width 25 height 28
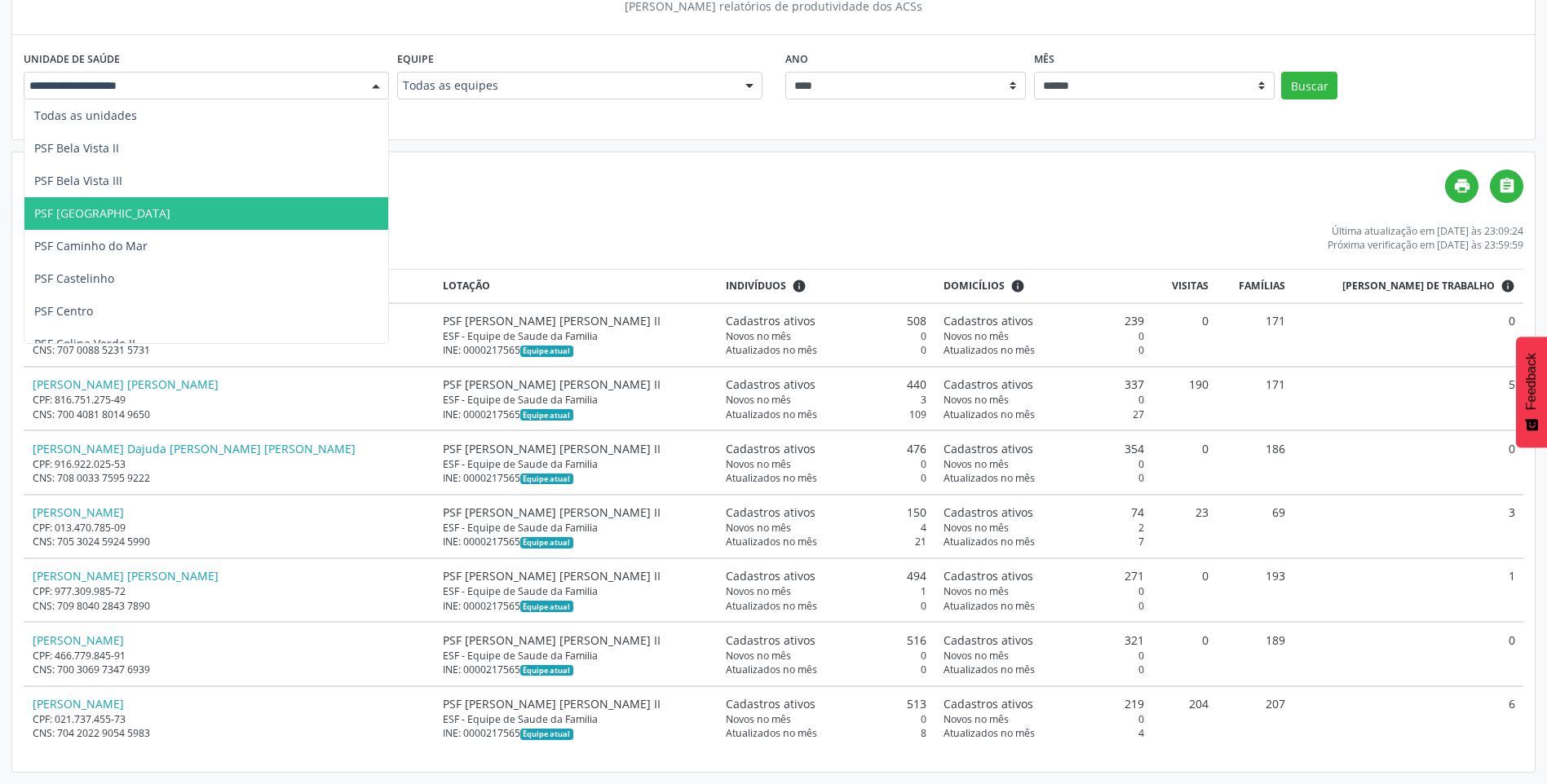
click at [216, 206] on span "PSF [GEOGRAPHIC_DATA]" at bounding box center [206, 213] width 363 height 33
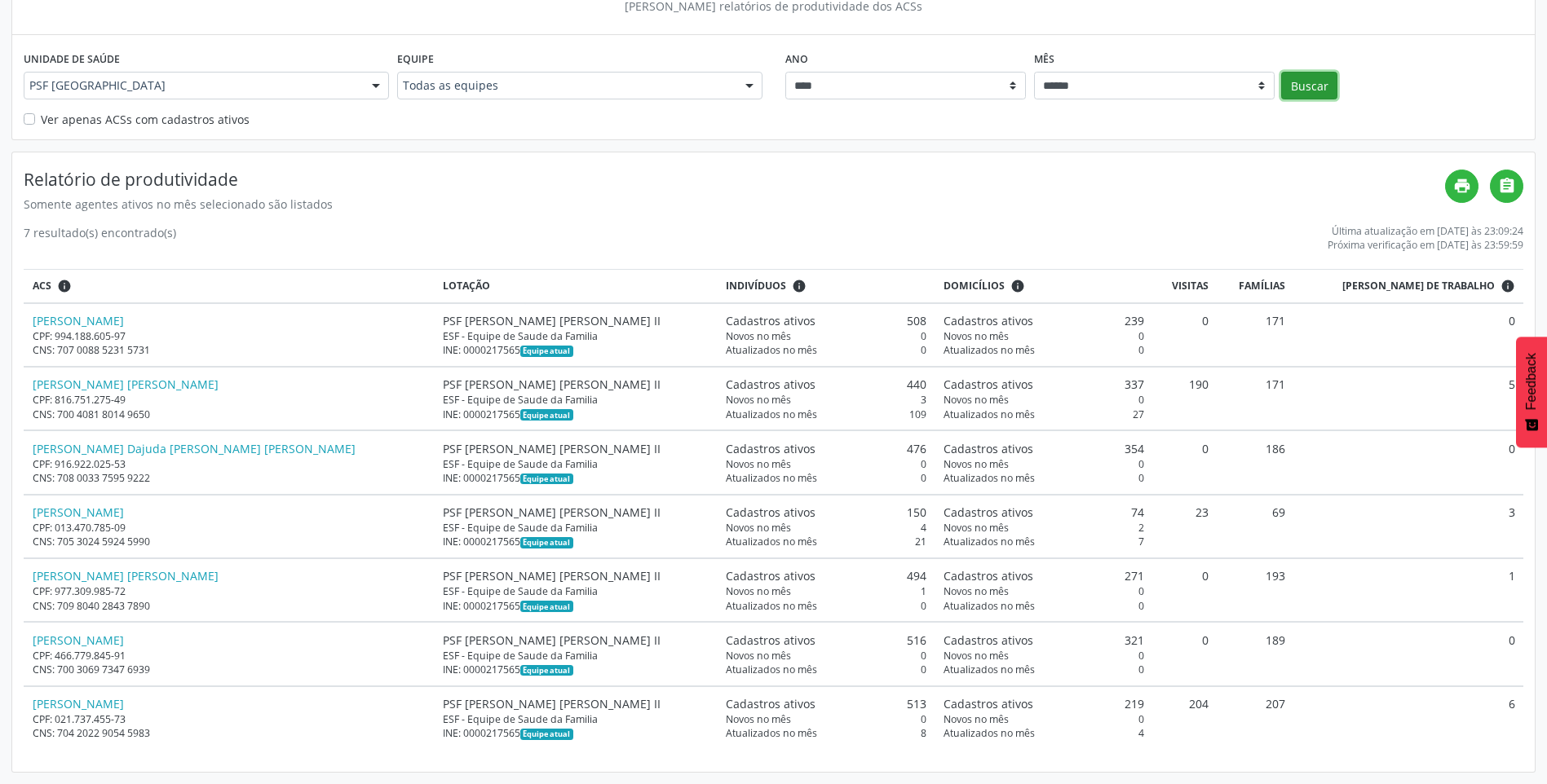
click at [1314, 85] on button "Buscar" at bounding box center [1309, 85] width 56 height 28
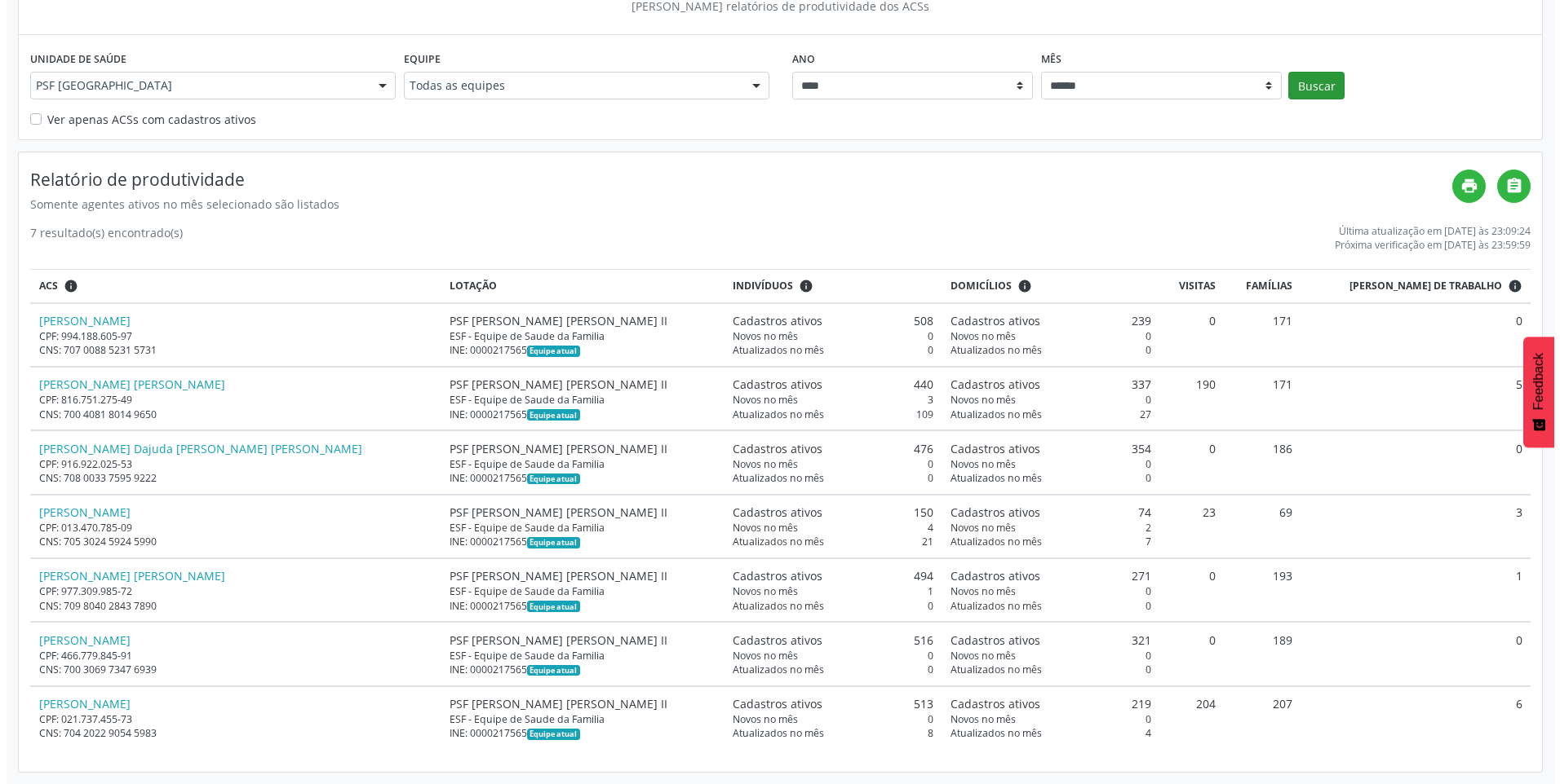
scroll to position [0, 0]
